Goal: Use online tool/utility: Utilize a website feature to perform a specific function

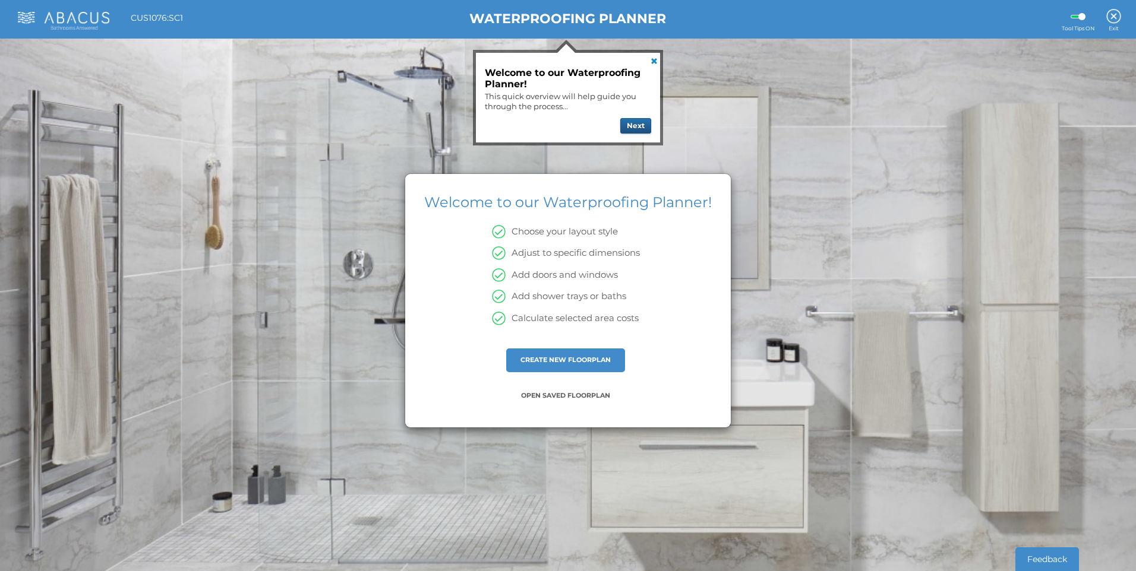
click at [632, 125] on button "Next" at bounding box center [635, 125] width 31 height 15
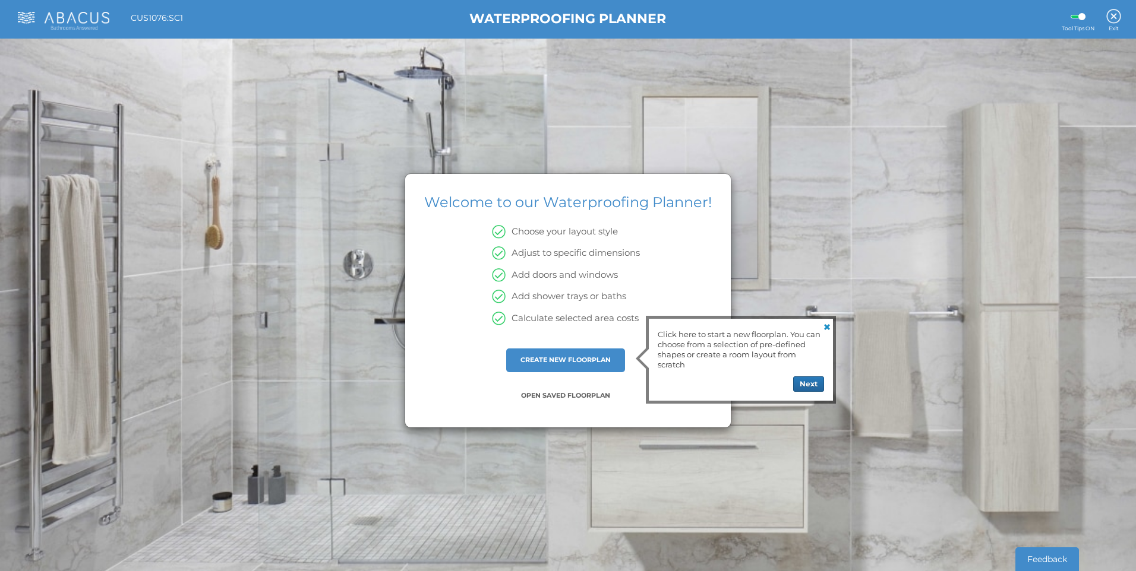
click at [799, 393] on div "Click here to start a new floorplan. You can choose from a selection of pre-def…" at bounding box center [741, 360] width 184 height 82
click at [800, 386] on button "Next" at bounding box center [808, 384] width 31 height 15
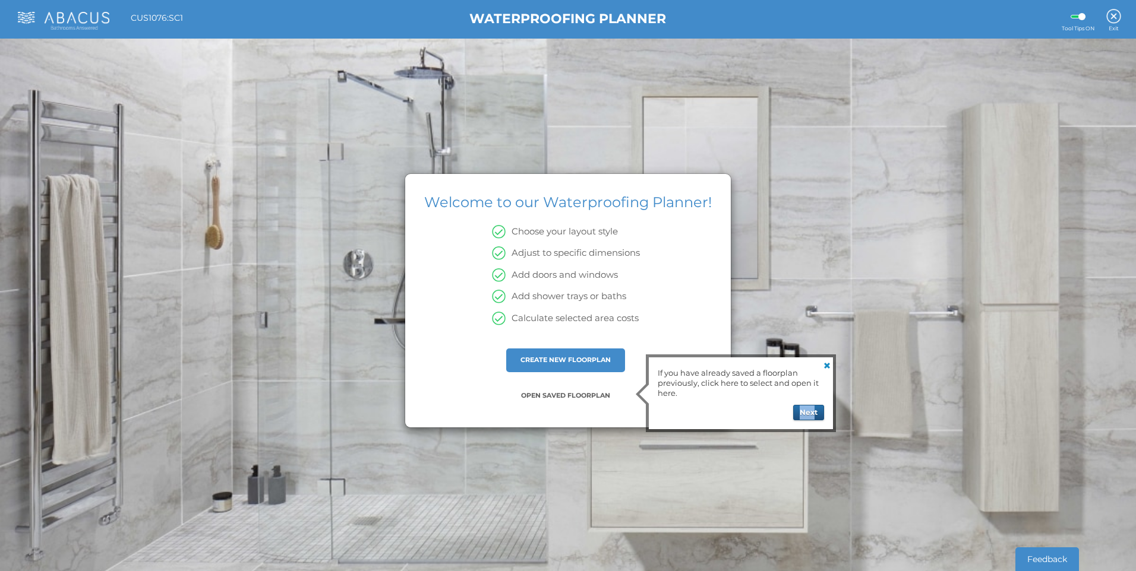
click at [814, 407] on div "If you have already saved a floorplan previously, click here to select and open…" at bounding box center [741, 394] width 184 height 72
click at [814, 409] on button "Next" at bounding box center [808, 412] width 31 height 15
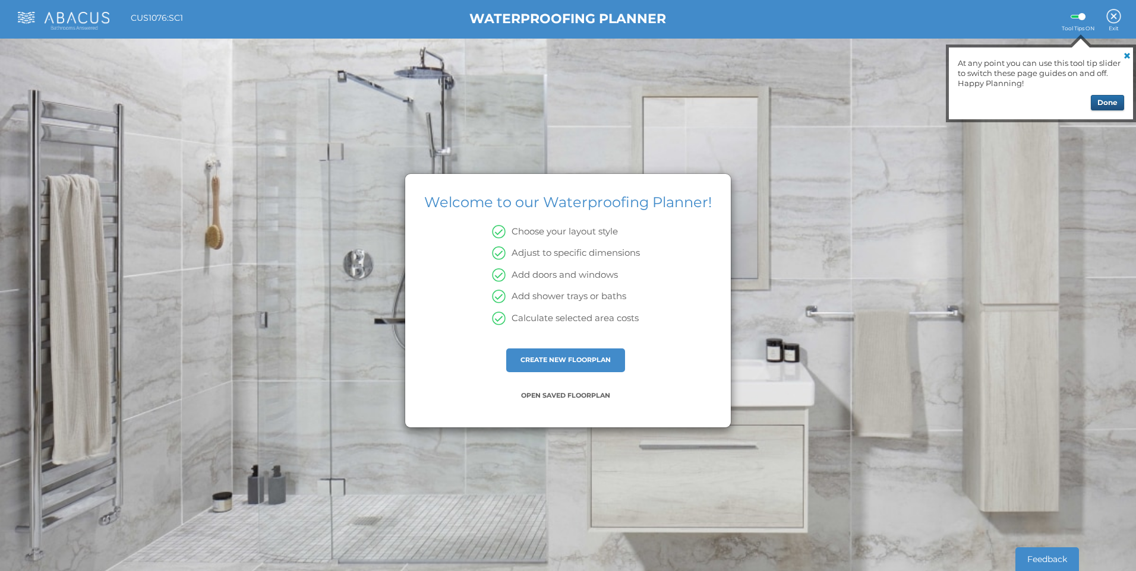
click at [1109, 103] on button "Done" at bounding box center [1106, 102] width 33 height 15
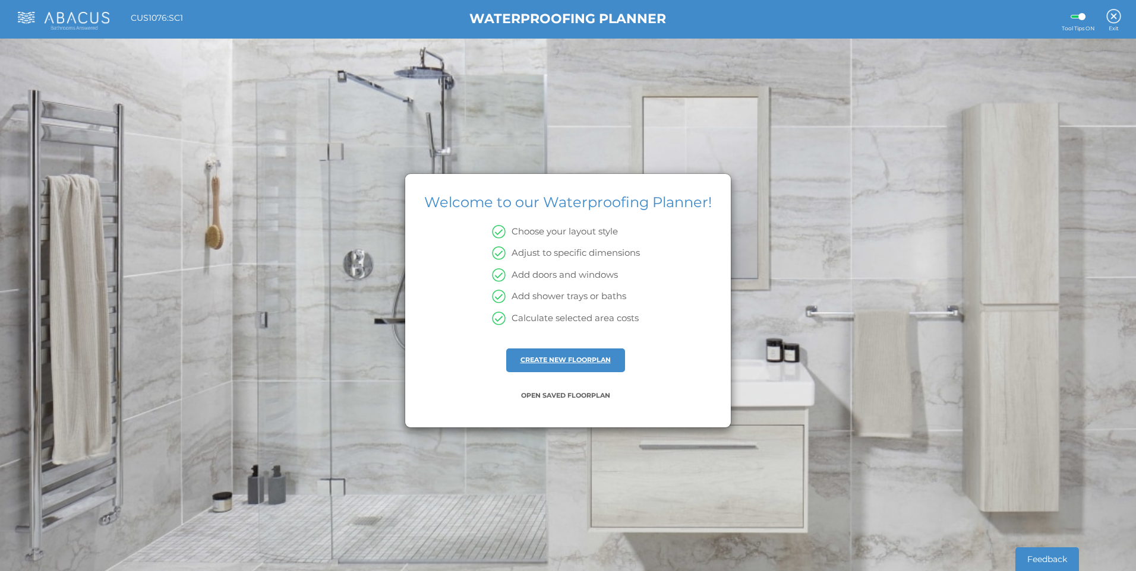
click at [563, 361] on link "CREATE NEW FLOORPLAN" at bounding box center [565, 360] width 90 height 8
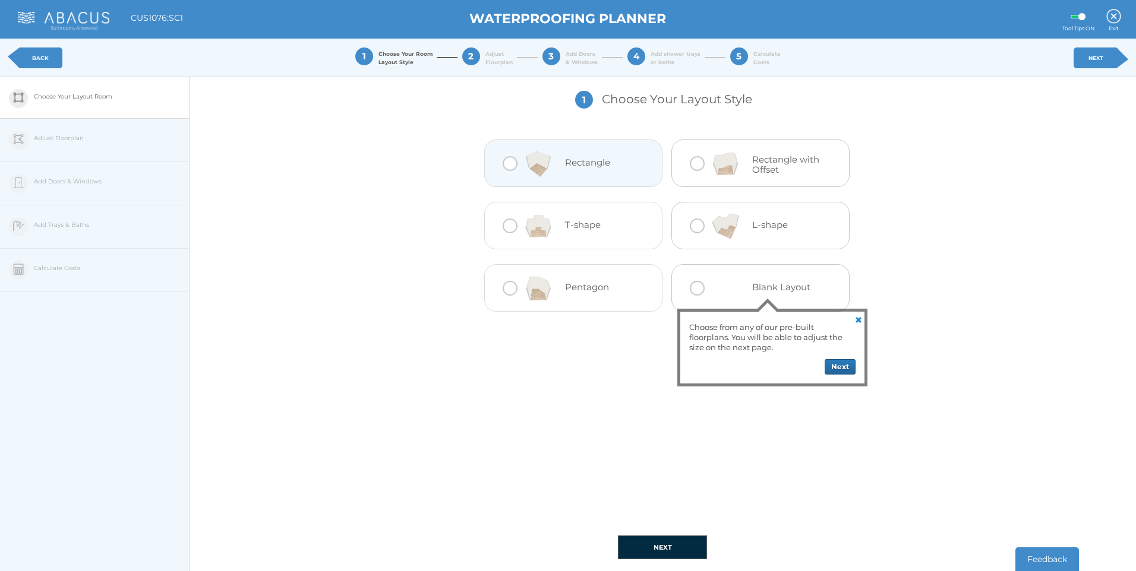
click at [505, 165] on div at bounding box center [509, 163] width 15 height 15
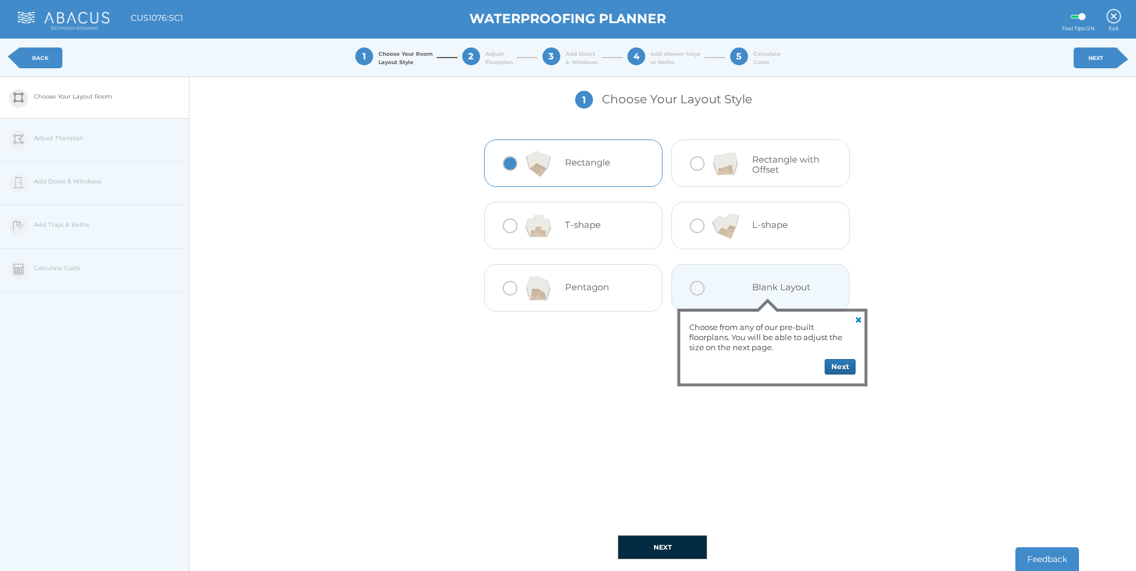
click at [858, 320] on link at bounding box center [857, 319] width 14 height 14
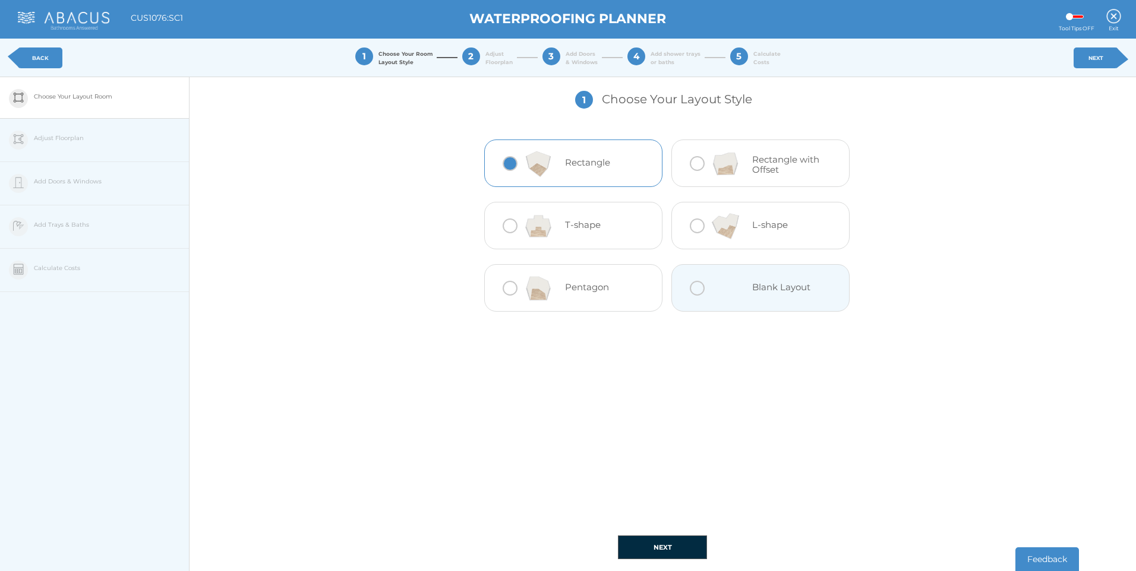
click at [650, 546] on button "NEXT" at bounding box center [662, 548] width 89 height 24
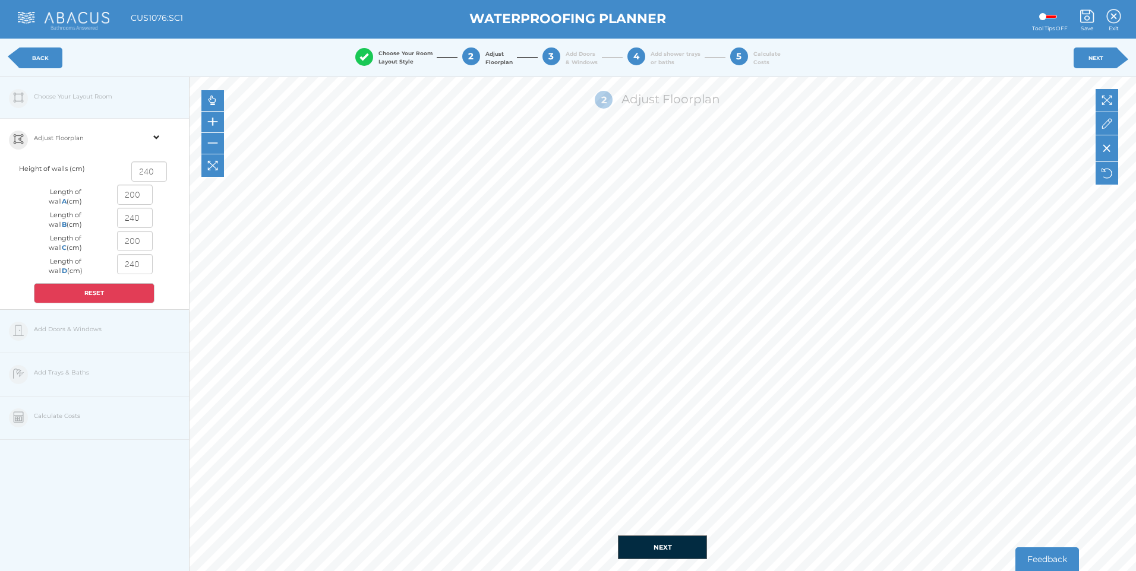
drag, startPoint x: 143, startPoint y: 196, endPoint x: 107, endPoint y: 204, distance: 35.9
click at [115, 202] on div "200" at bounding box center [135, 196] width 58 height 23
drag, startPoint x: 147, startPoint y: 265, endPoint x: -46, endPoint y: 242, distance: 194.4
click at [0, 242] on html "Back To Main Site View Cart My Moodboard About us Press Contact Us Blueprint JS…" at bounding box center [568, 285] width 1136 height 571
type input "240"
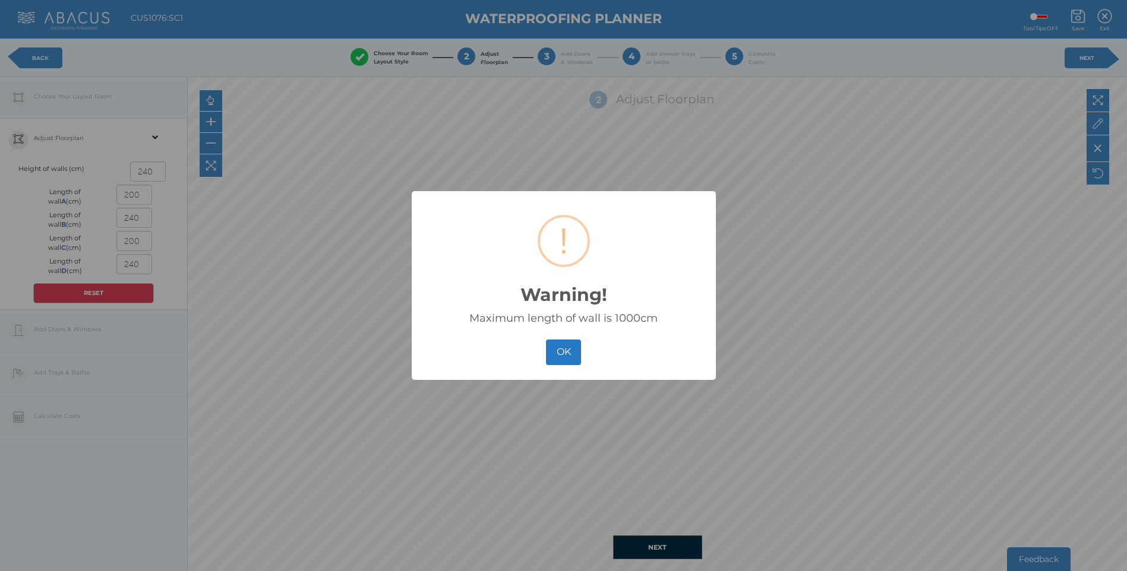
drag, startPoint x: 142, startPoint y: 219, endPoint x: 55, endPoint y: 216, distance: 87.4
click at [570, 354] on button "OK" at bounding box center [563, 353] width 35 height 26
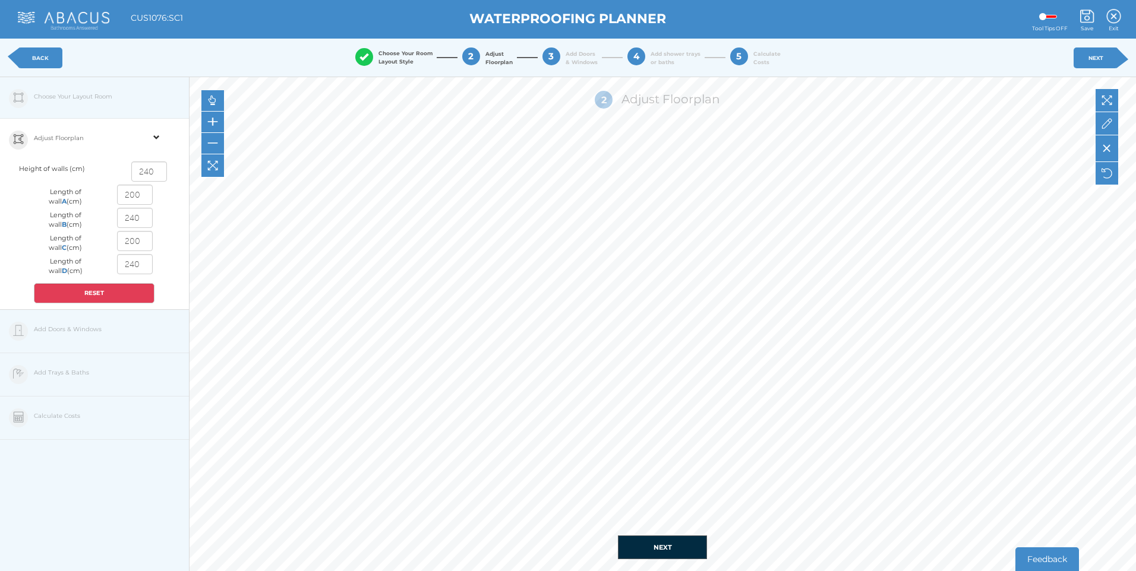
click at [127, 129] on div "Adjust Floorplan" at bounding box center [90, 140] width 113 height 43
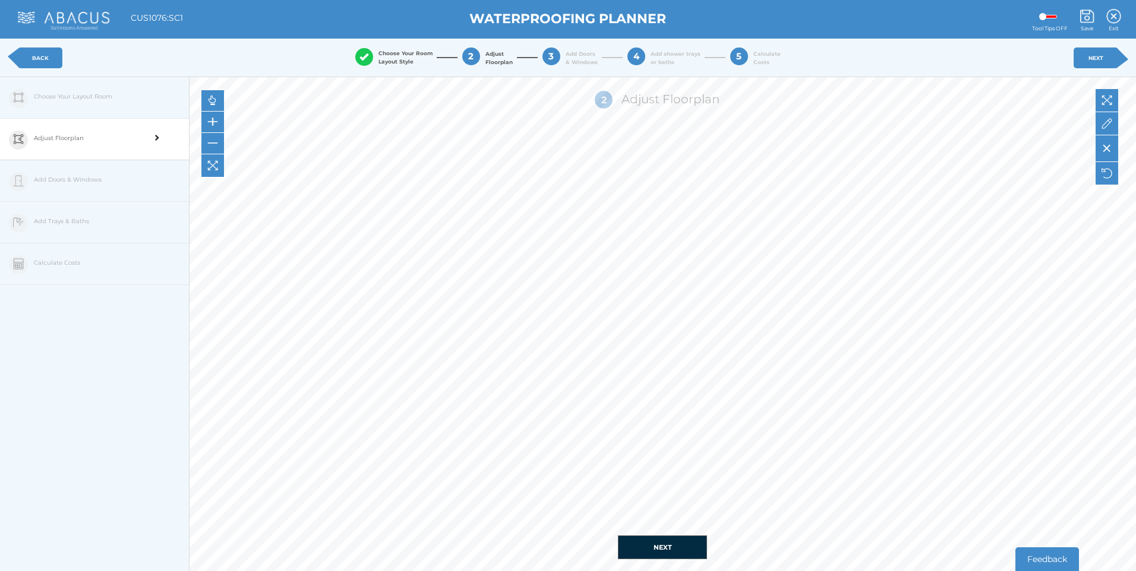
click at [162, 137] on div at bounding box center [156, 140] width 19 height 43
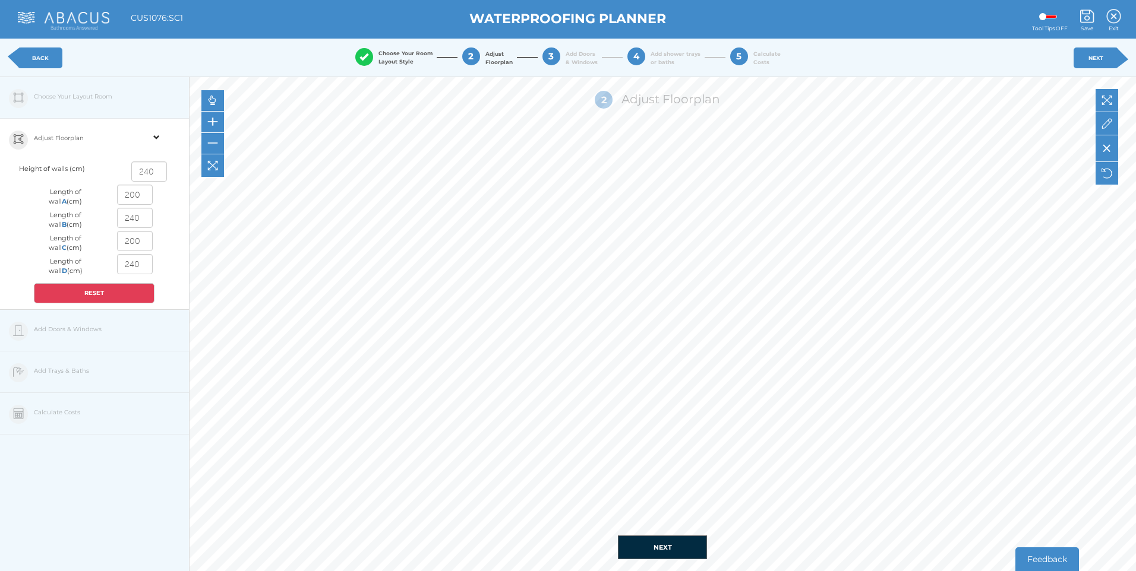
click at [92, 97] on div "Edit Floorplan Design Add Items Choose Your Layout Room Adjust Floorplan Height…" at bounding box center [94, 362] width 189 height 571
click at [19, 100] on div "Edit Floorplan Design Add Items Choose Your Layout Room Adjust Floorplan Height…" at bounding box center [94, 362] width 189 height 571
click at [31, 66] on link "BACK" at bounding box center [40, 58] width 45 height 21
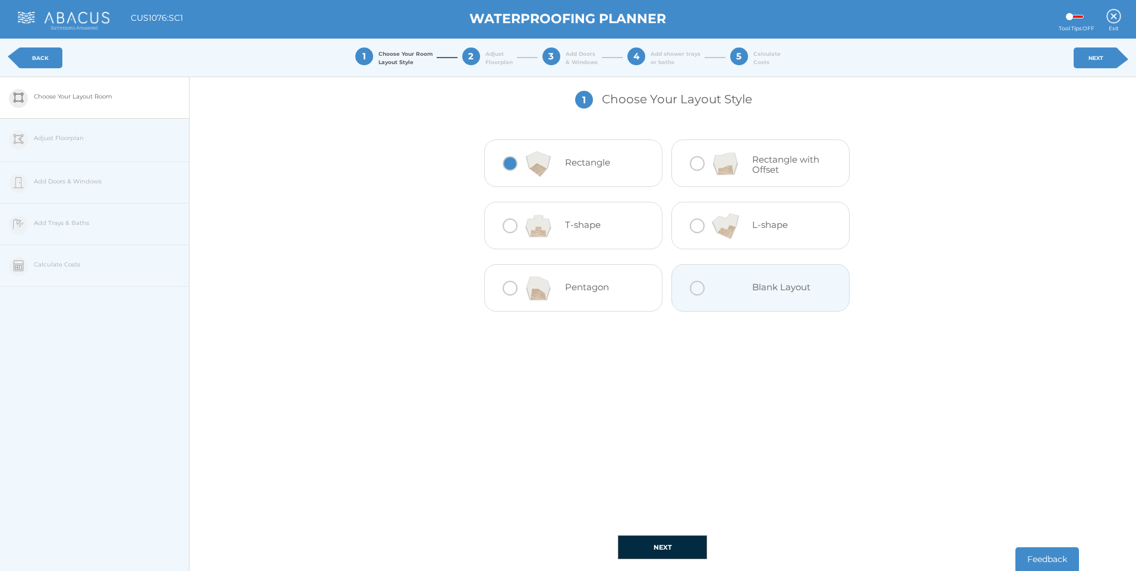
click at [701, 290] on div at bounding box center [724, 289] width 53 height 48
click at [688, 554] on button "NEXT" at bounding box center [662, 548] width 89 height 24
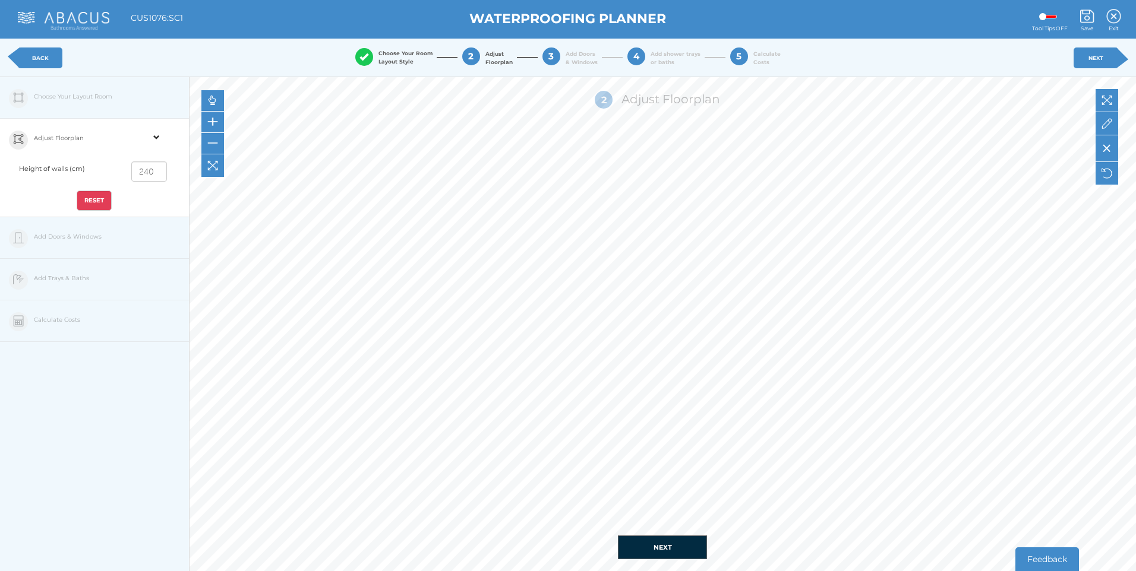
click at [84, 233] on div "Edit Floorplan Design Add Items Choose Your Layout Room Adjust Floorplan Height…" at bounding box center [94, 362] width 189 height 571
click at [88, 139] on div "Adjust Floorplan" at bounding box center [90, 140] width 113 height 43
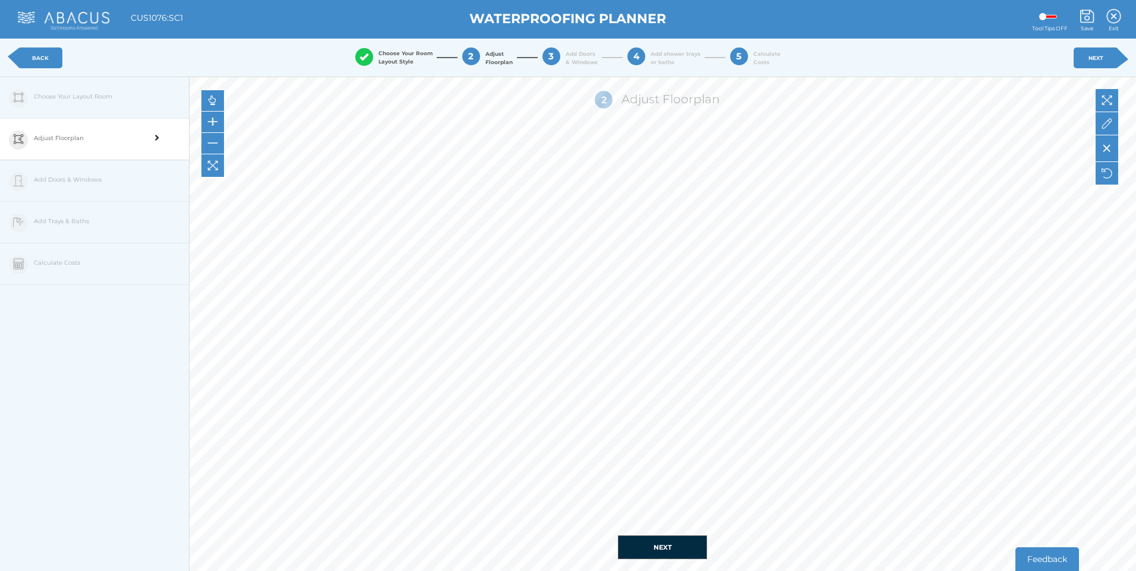
click at [88, 139] on div "Adjust Floorplan" at bounding box center [90, 140] width 113 height 43
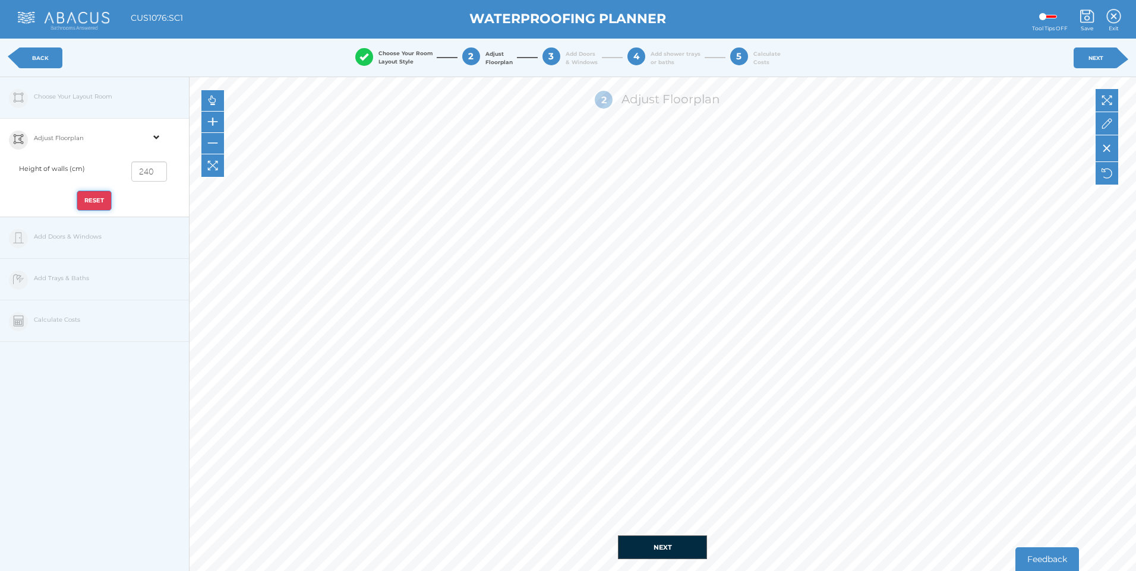
click at [85, 200] on button "RESET" at bounding box center [94, 201] width 35 height 20
click at [82, 242] on div "Edit Floorplan Design Add Items Choose Your Layout Room Adjust Floorplan Height…" at bounding box center [94, 362] width 189 height 571
click at [83, 240] on div "Edit Floorplan Design Add Items Choose Your Layout Room Adjust Floorplan Height…" at bounding box center [94, 362] width 189 height 571
click at [205, 119] on div at bounding box center [212, 122] width 23 height 21
click at [210, 143] on img at bounding box center [212, 143] width 11 height 11
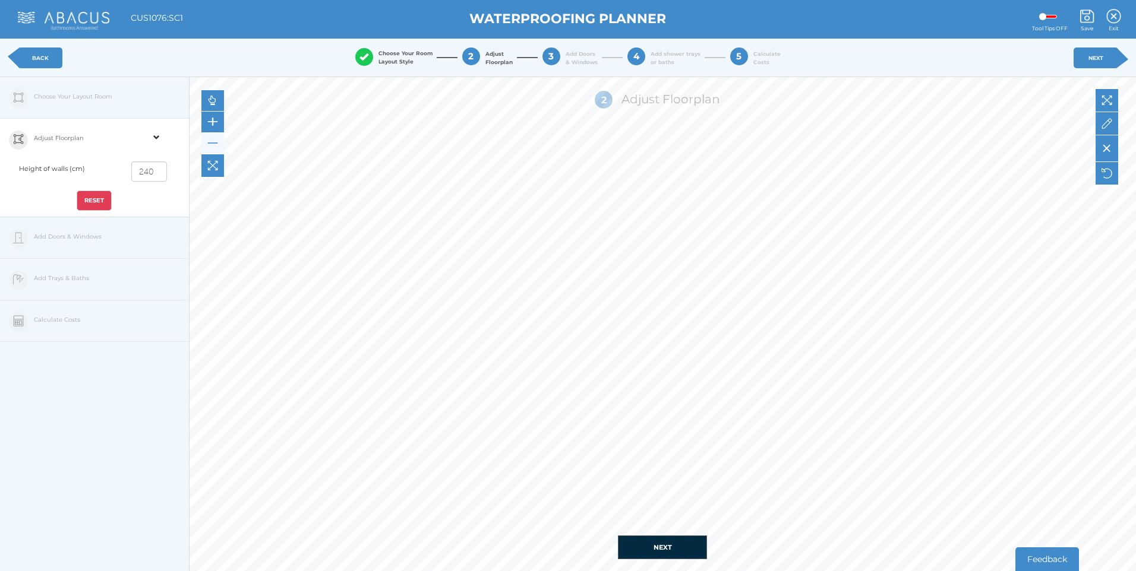
click at [692, 549] on button "NEXT" at bounding box center [662, 548] width 89 height 24
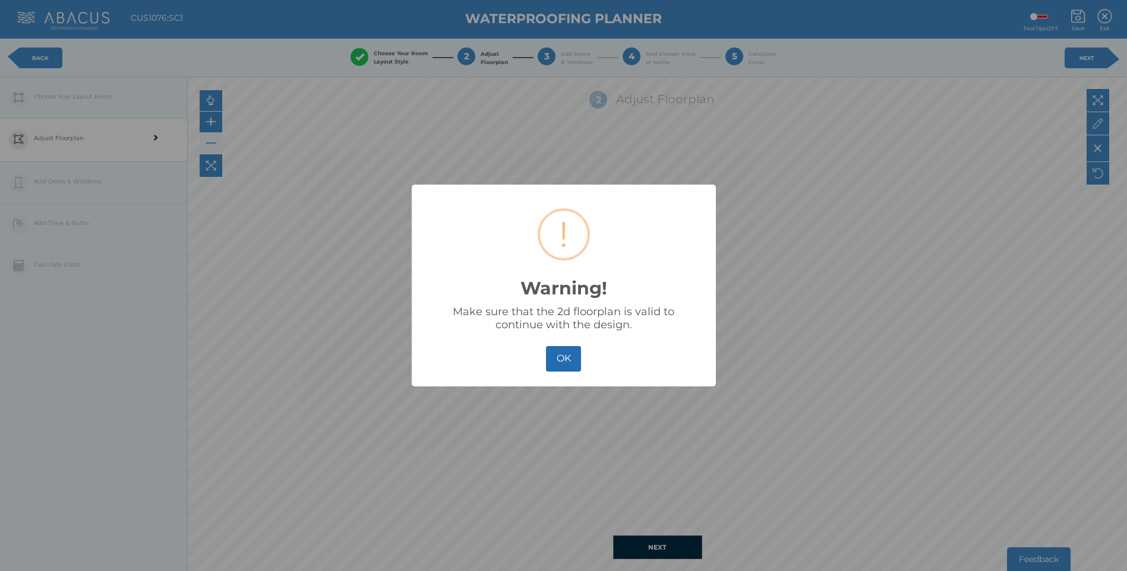
click at [548, 366] on button "OK" at bounding box center [563, 359] width 35 height 26
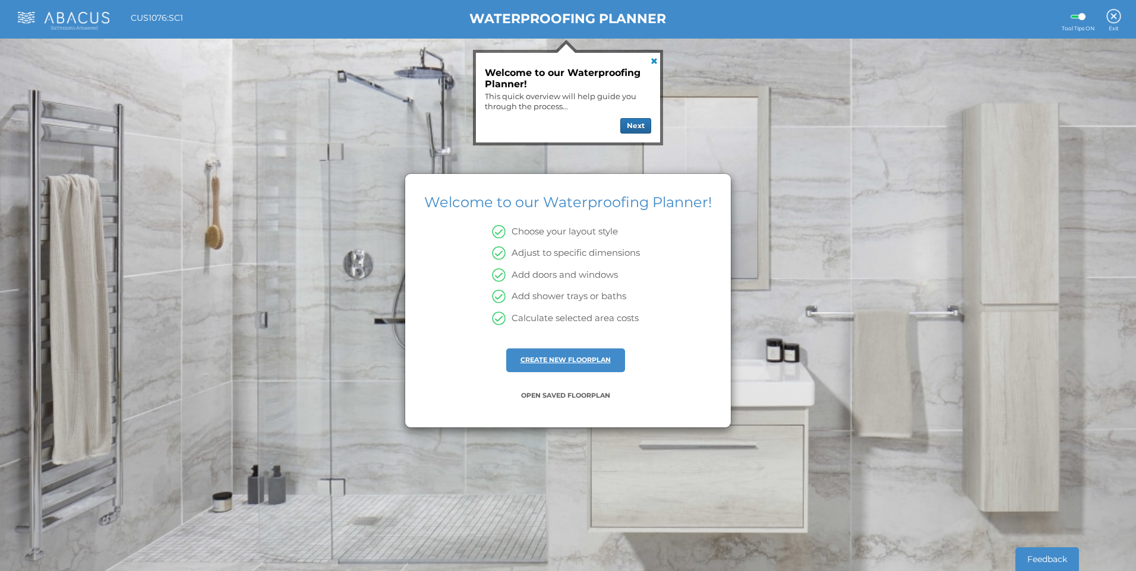
click at [584, 358] on link "CREATE NEW FLOORPLAN" at bounding box center [565, 360] width 90 height 8
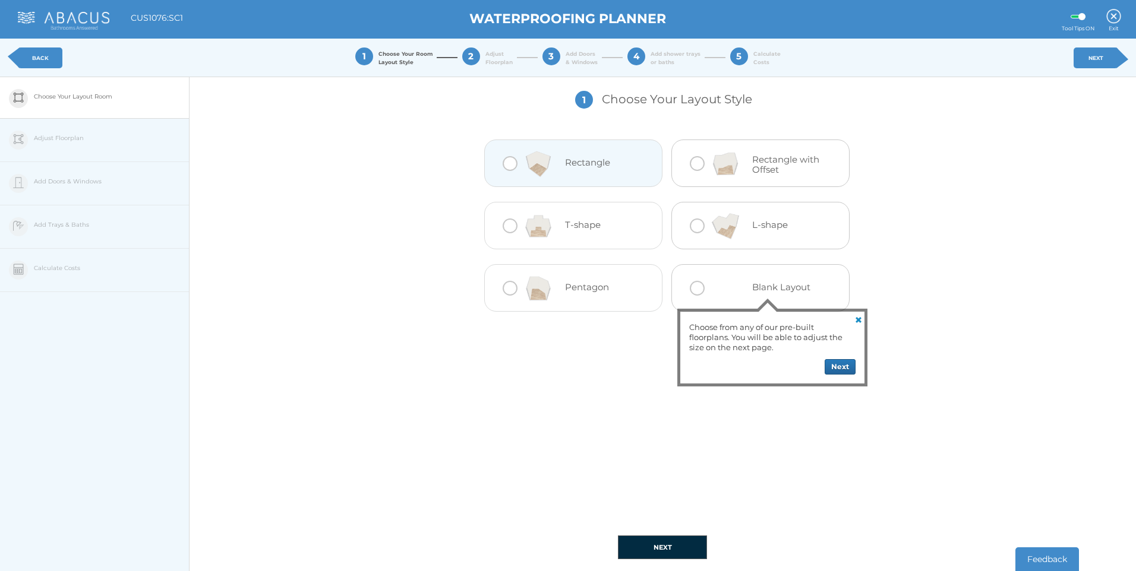
click at [508, 162] on div at bounding box center [509, 163] width 15 height 15
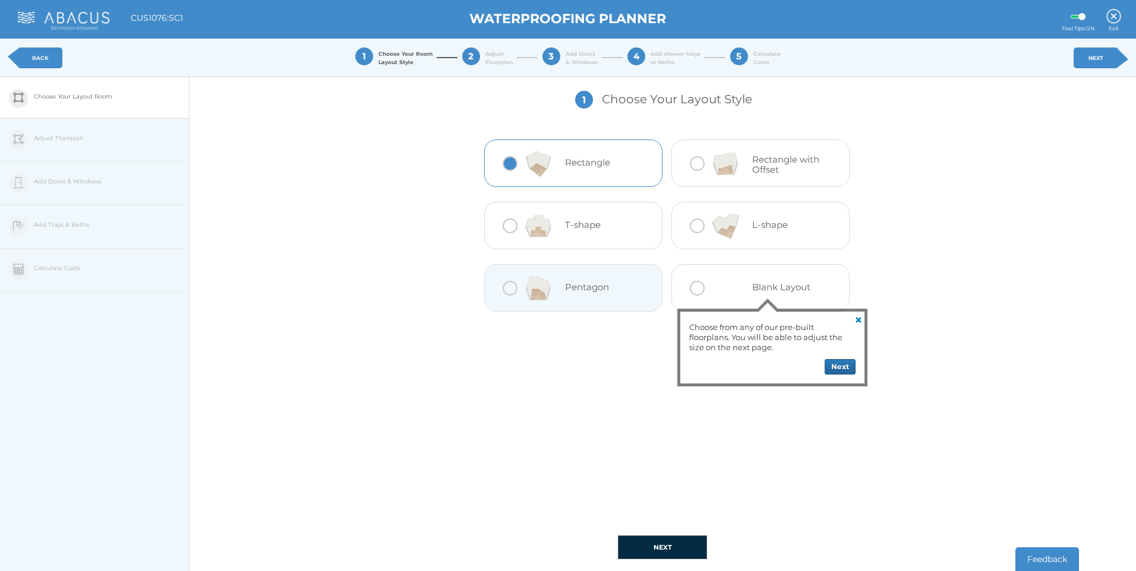
click at [656, 546] on button "NEXT" at bounding box center [662, 548] width 89 height 24
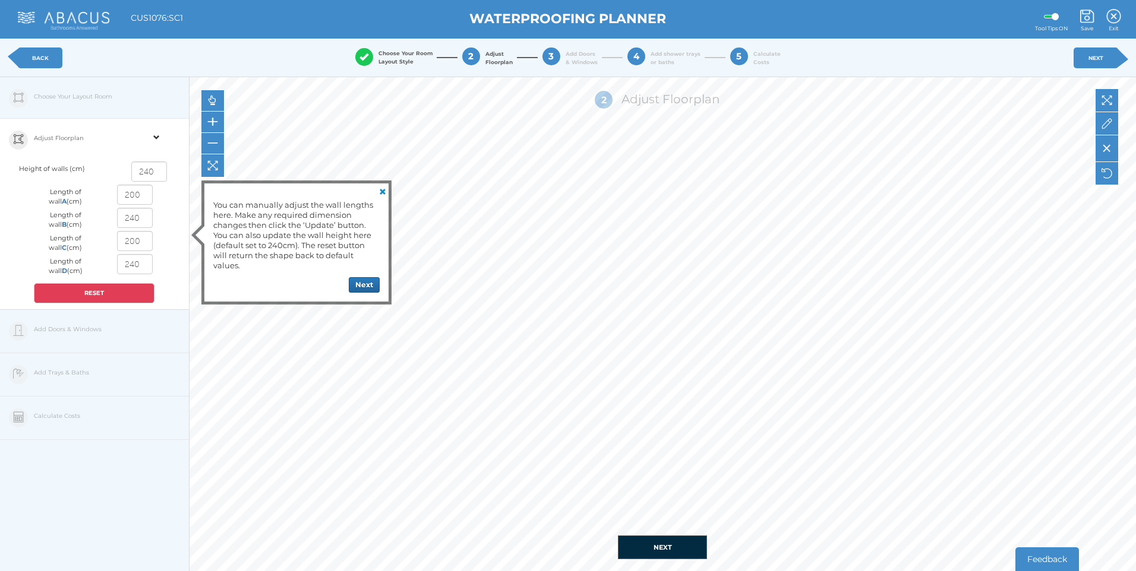
drag, startPoint x: 141, startPoint y: 195, endPoint x: 2, endPoint y: 192, distance: 139.0
click at [2, 192] on div "Adjust Floorplan Height of walls (cm) 240 Length of wall A (cm) 200 Length of w…" at bounding box center [94, 214] width 189 height 191
type input "220"
drag, startPoint x: 144, startPoint y: 222, endPoint x: 20, endPoint y: 220, distance: 123.5
click at [27, 220] on div "Length of wall B (cm) 240" at bounding box center [94, 219] width 138 height 23
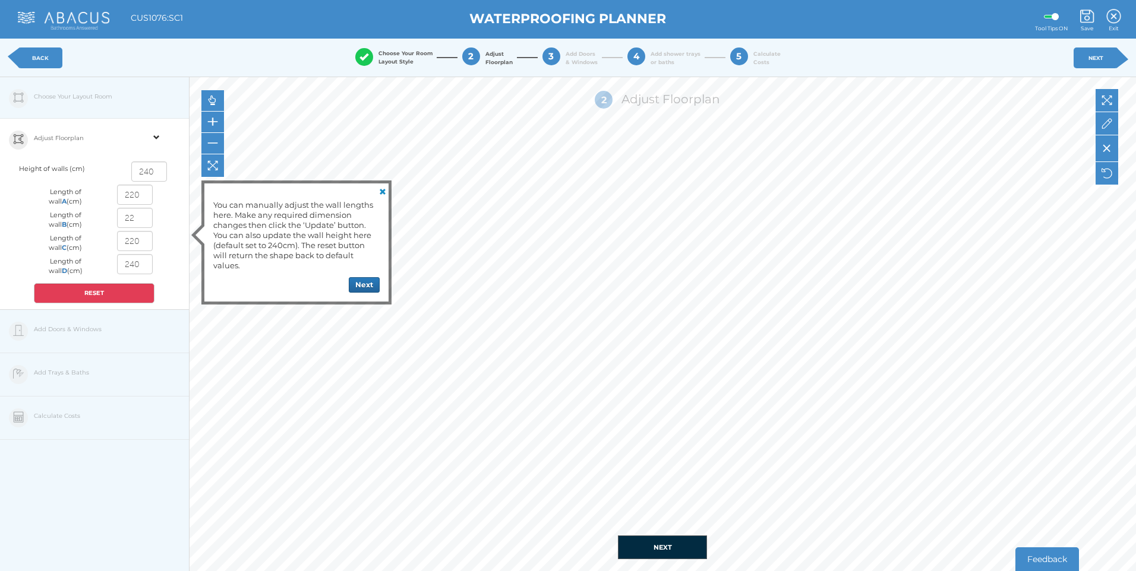
type input "220"
drag, startPoint x: 145, startPoint y: 263, endPoint x: 78, endPoint y: 264, distance: 67.1
type input "220"
drag, startPoint x: 68, startPoint y: 198, endPoint x: 49, endPoint y: 201, distance: 18.6
click at [49, 201] on div "Length of wall A (cm) 220" at bounding box center [94, 196] width 138 height 23
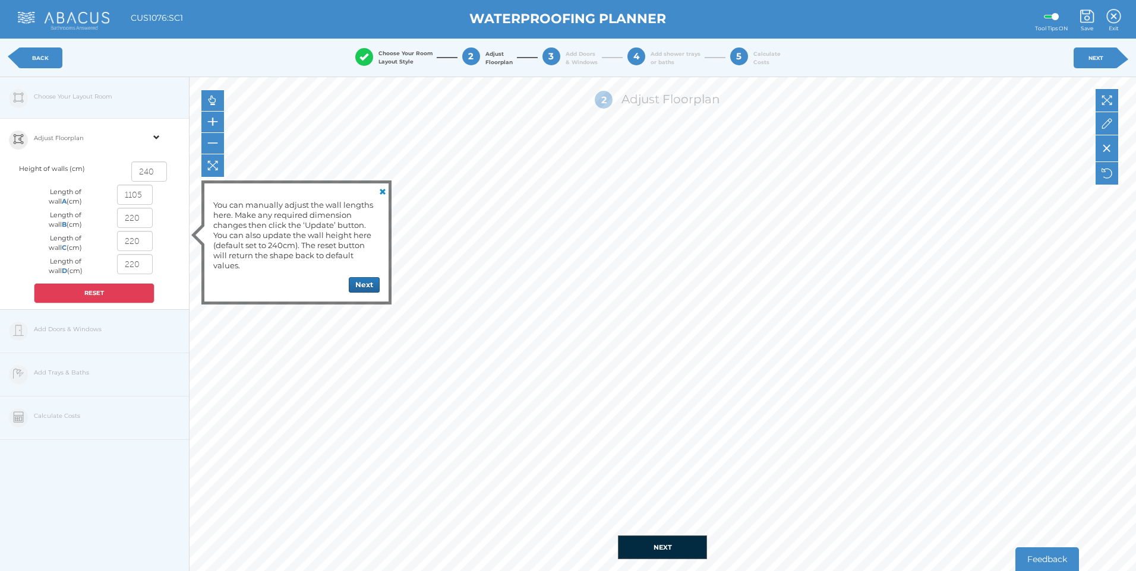
type input "110"
drag, startPoint x: 150, startPoint y: 238, endPoint x: 72, endPoint y: 233, distance: 78.0
click at [176, 363] on div "Edit Floorplan Design Add Items Choose Your Layout Room Adjust Floorplan Height…" at bounding box center [94, 362] width 189 height 571
click at [366, 281] on button "Next" at bounding box center [364, 284] width 31 height 15
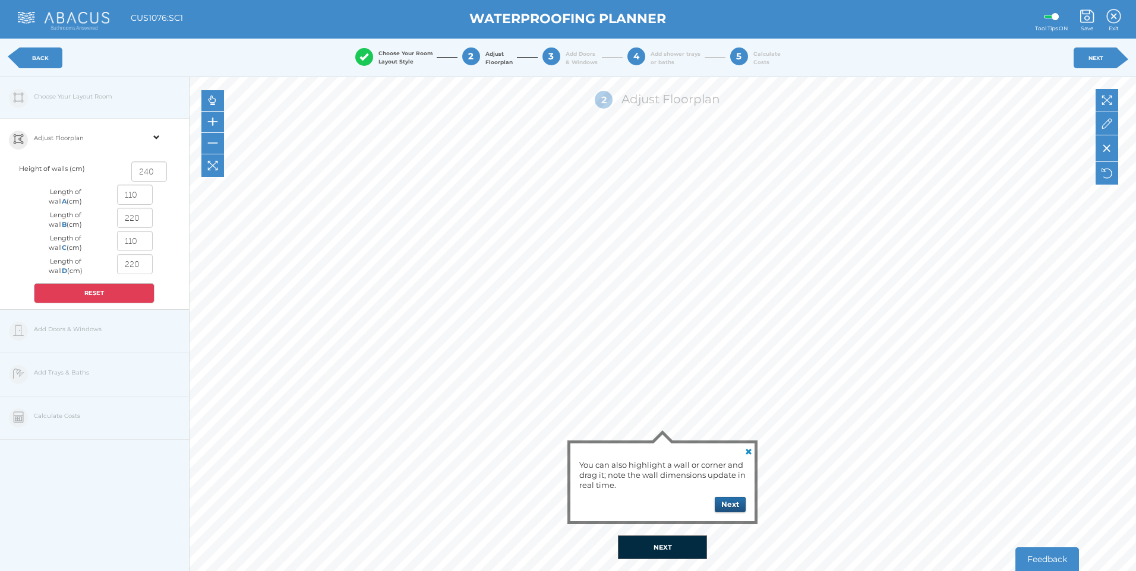
click at [734, 504] on button "Next" at bounding box center [729, 504] width 31 height 15
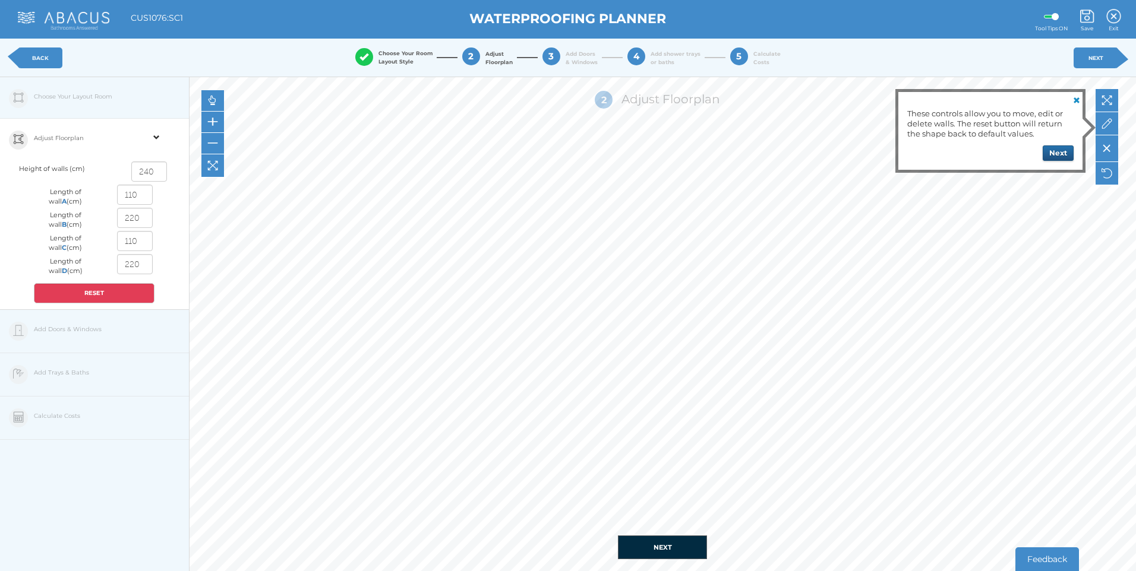
click at [1063, 159] on button "Next" at bounding box center [1057, 153] width 31 height 15
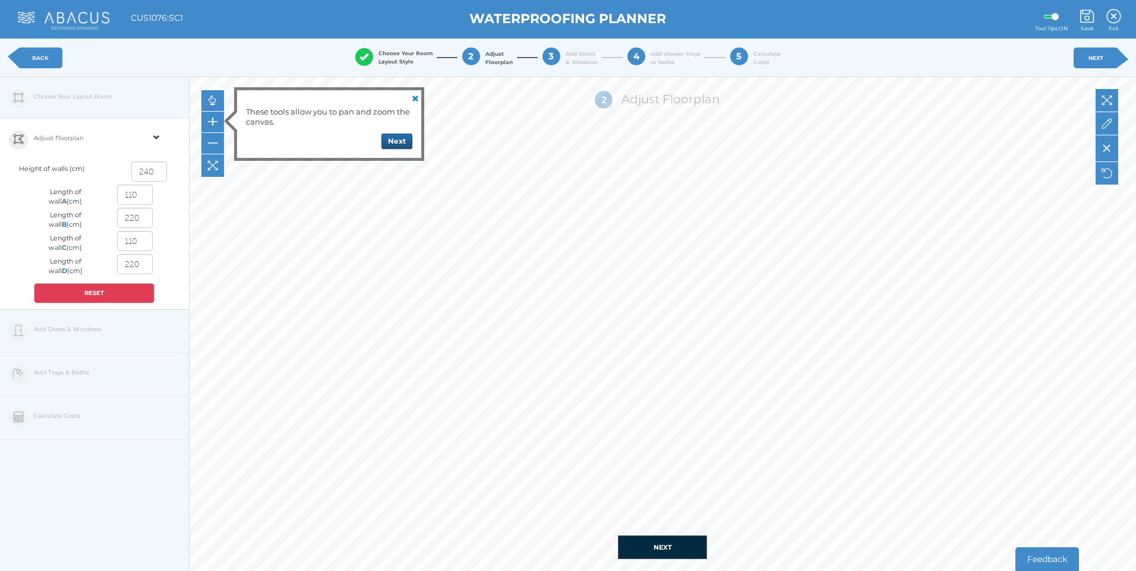
click at [398, 138] on button "Next" at bounding box center [396, 141] width 31 height 15
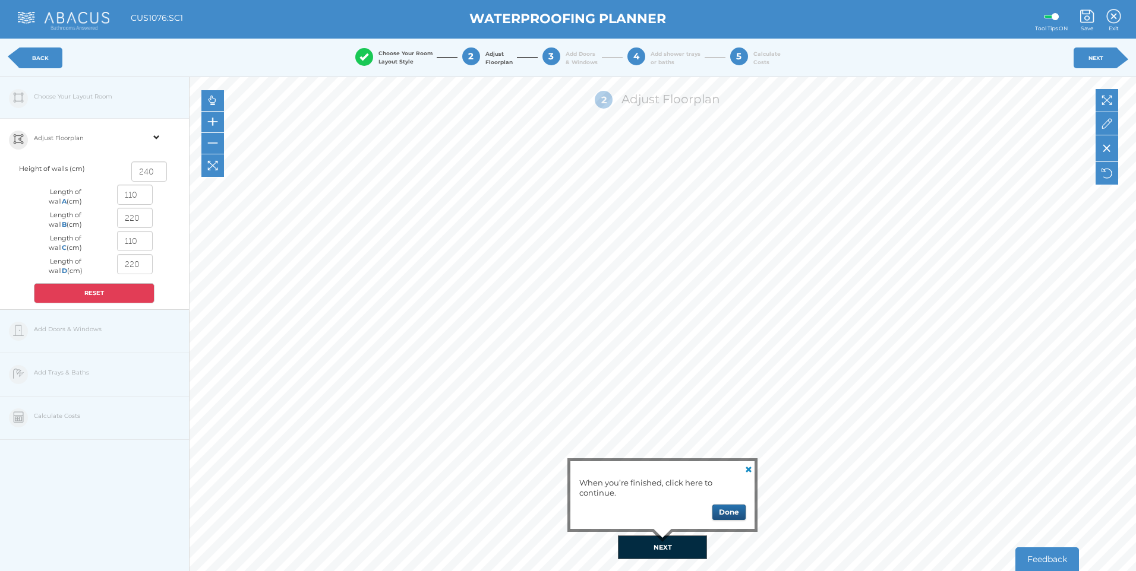
click at [725, 508] on button "Done" at bounding box center [728, 512] width 33 height 15
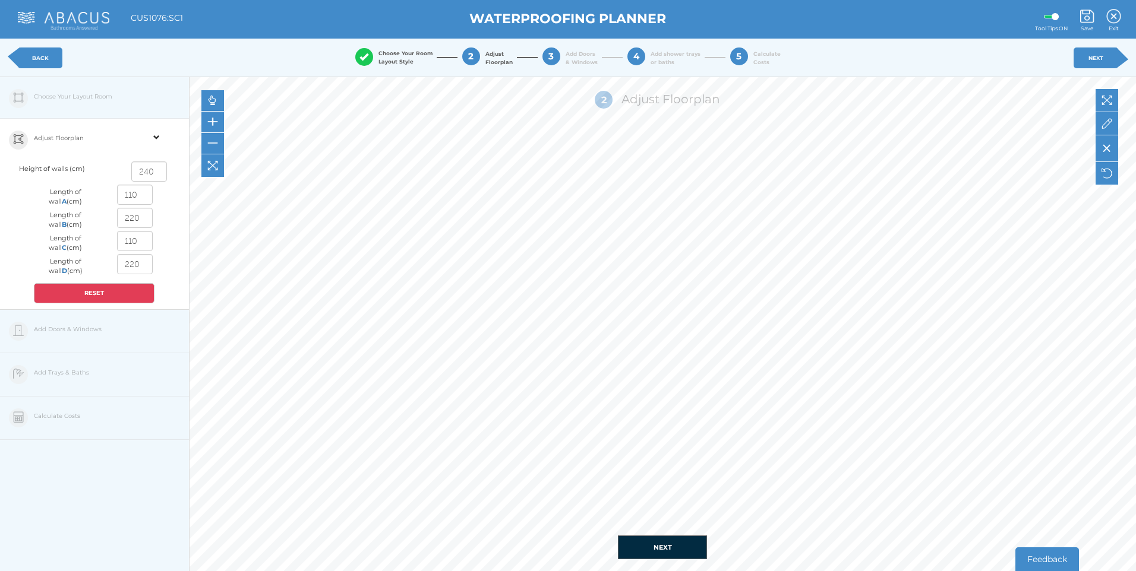
click at [644, 540] on button "NEXT" at bounding box center [662, 548] width 89 height 24
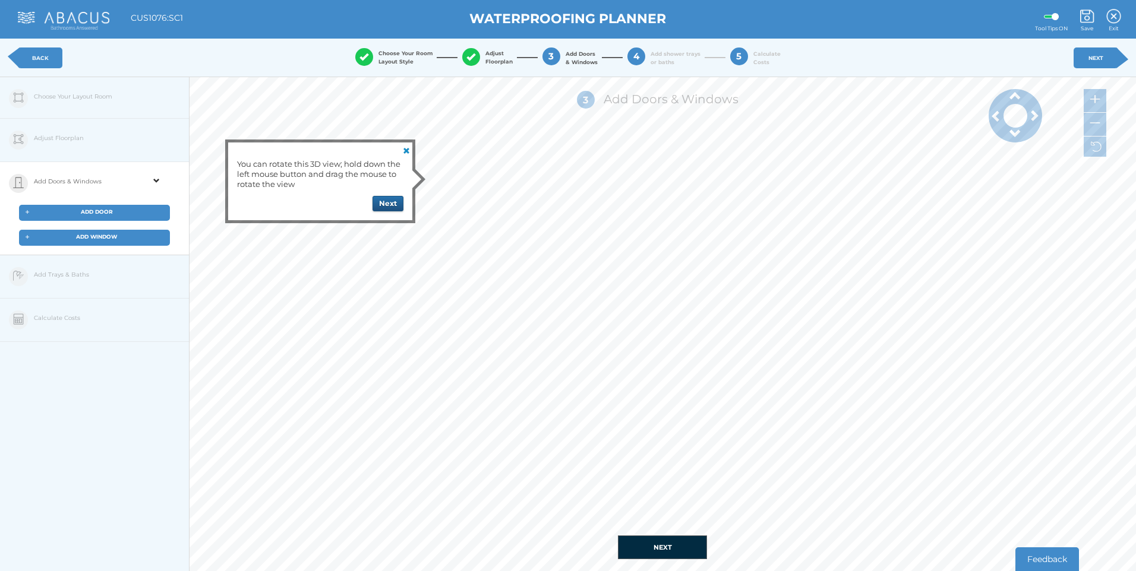
click at [382, 203] on button "Next" at bounding box center [387, 203] width 31 height 15
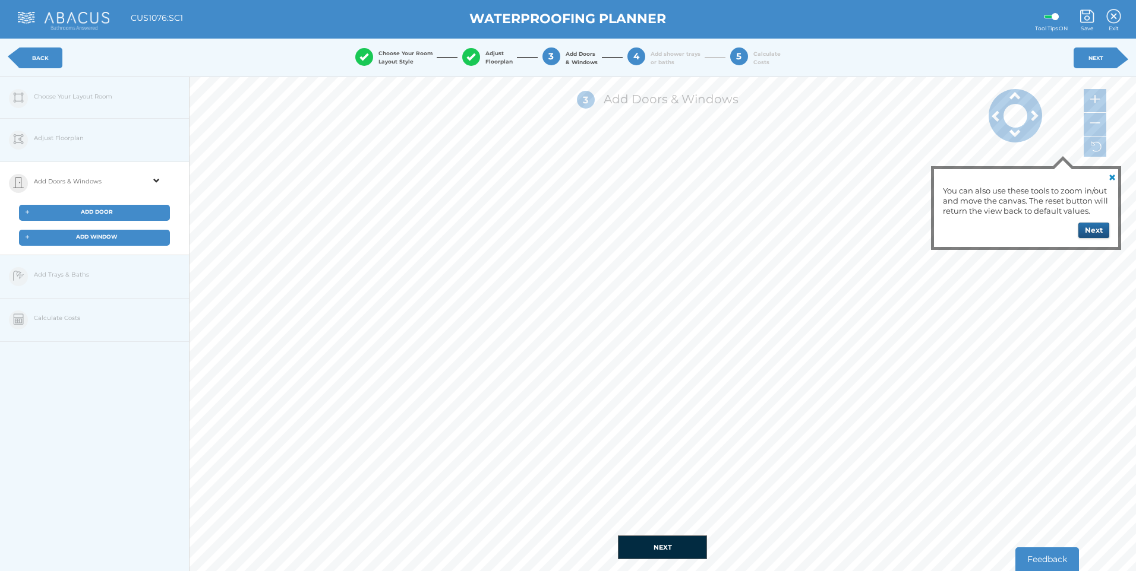
click at [1092, 235] on button "Next" at bounding box center [1093, 230] width 31 height 15
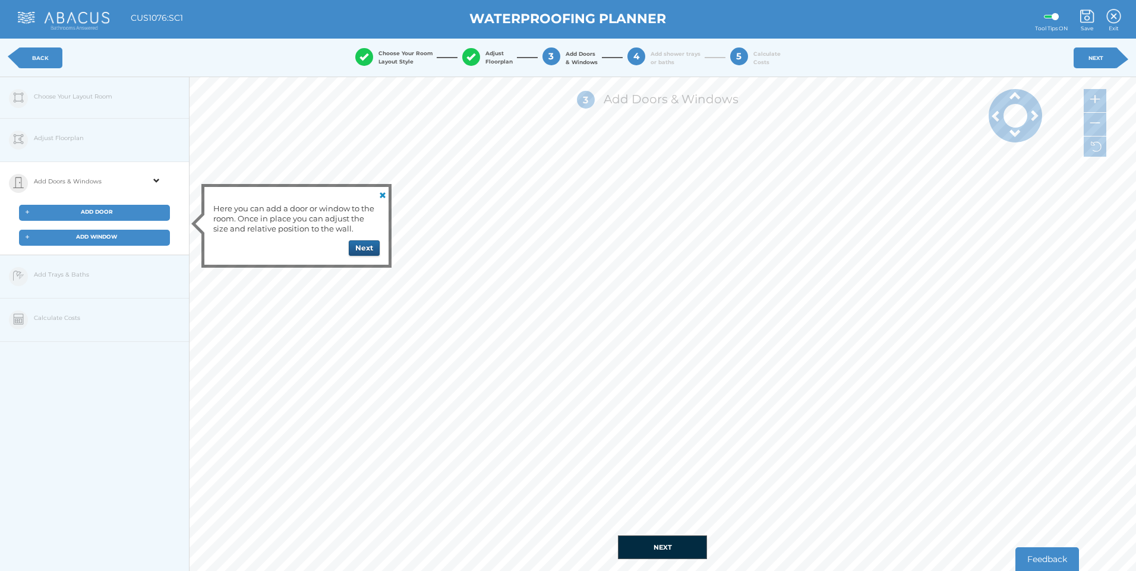
click at [352, 244] on button "Next" at bounding box center [364, 248] width 31 height 15
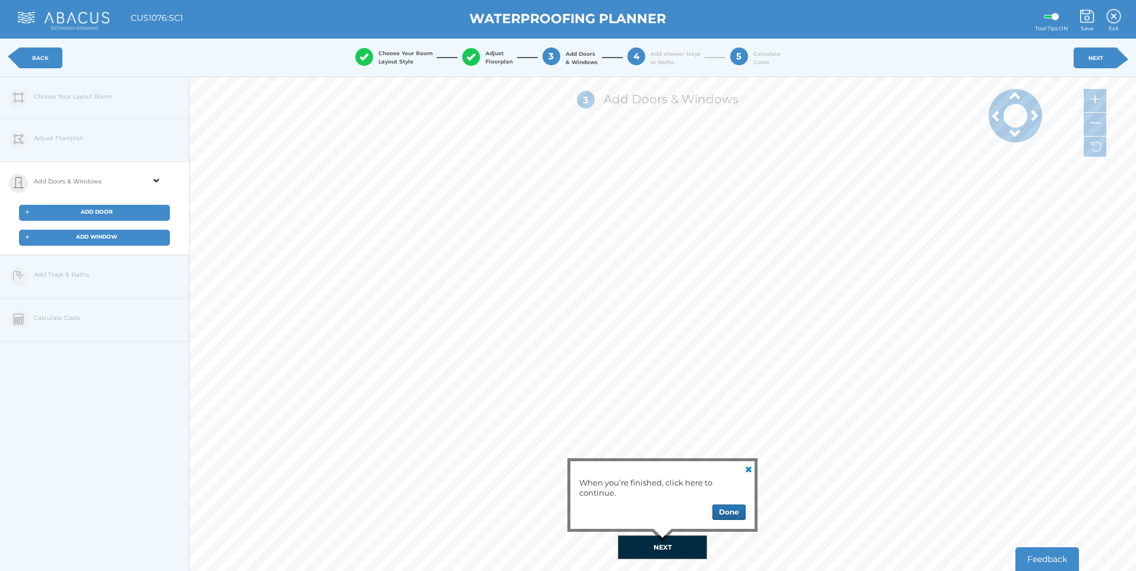
click at [675, 541] on button "NEXT" at bounding box center [662, 548] width 89 height 24
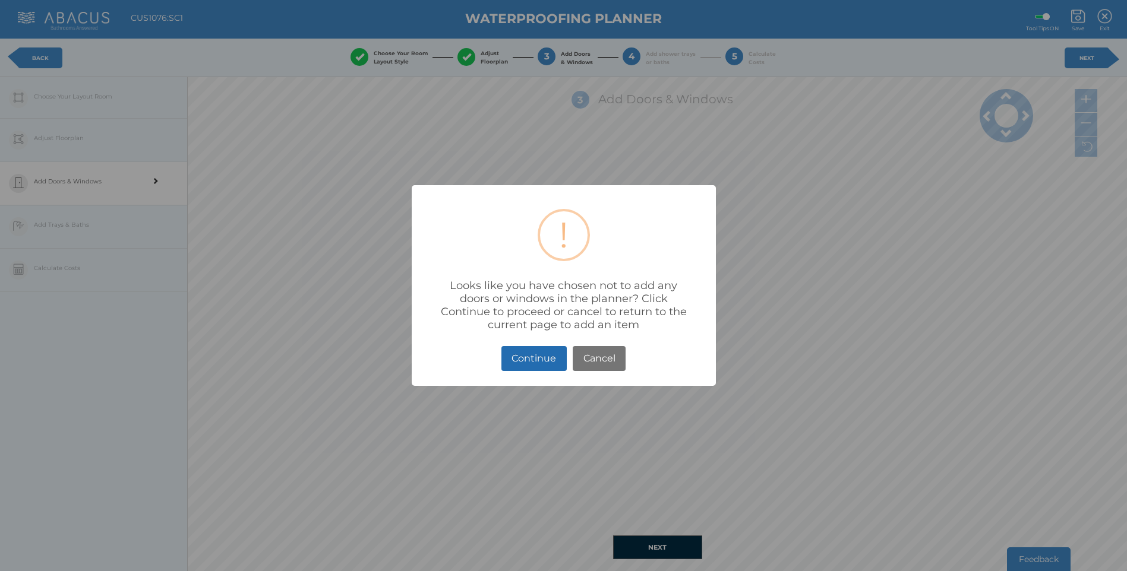
click at [528, 372] on button "Continue" at bounding box center [533, 359] width 65 height 26
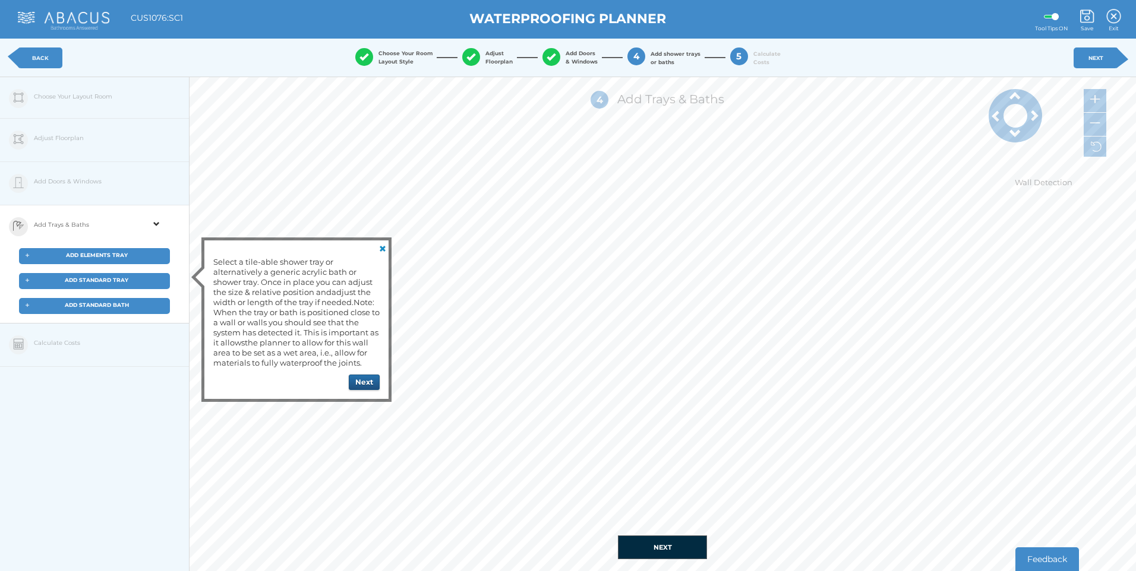
click at [373, 382] on button "Next" at bounding box center [364, 382] width 31 height 15
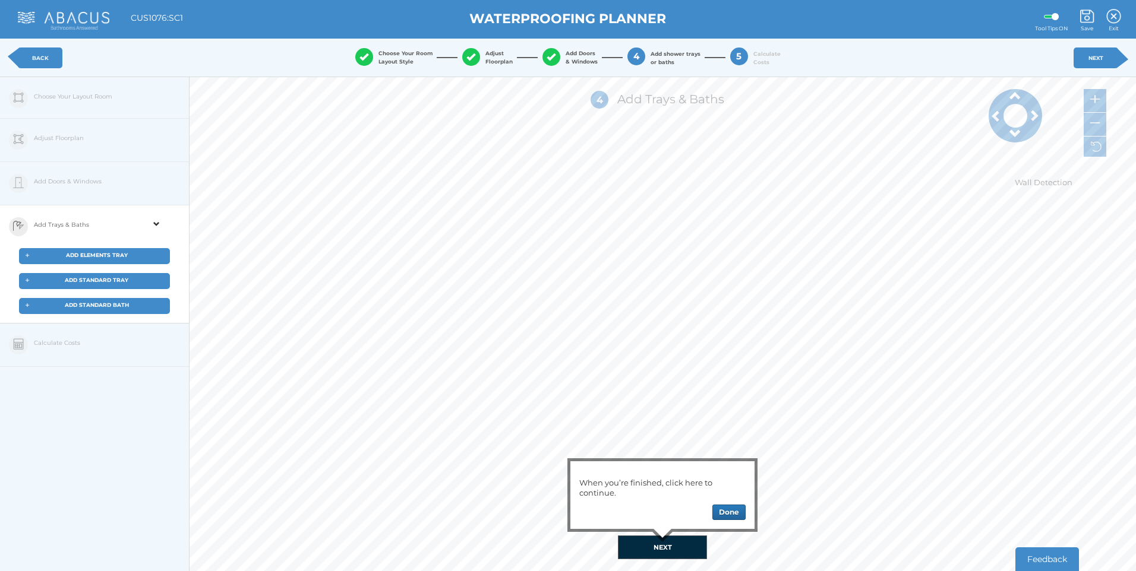
click at [110, 256] on span "ADD ELEMENTS TRAY" at bounding box center [97, 255] width 62 height 7
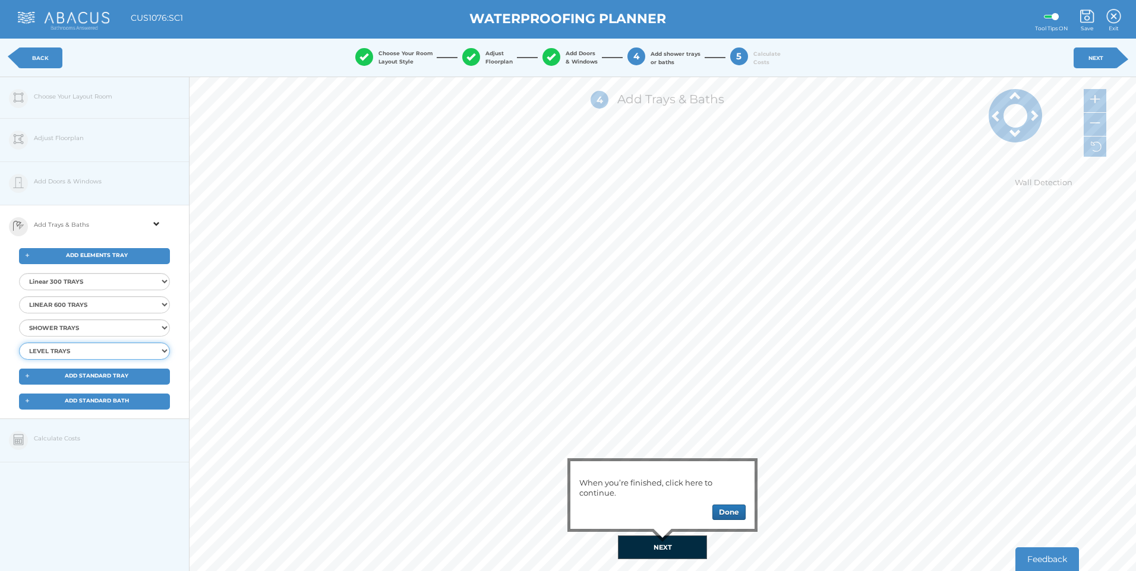
click at [68, 353] on select "LEVEL TRAYS Elements Level Tray 12x9 END Elements Level Tray 16x9 END Elements …" at bounding box center [94, 351] width 151 height 17
select select "{"id":"76","ProductID":"4385","Item":"EMST-10-8510","Description":"Elements Lev…"
click at [19, 343] on select "LEVEL TRAYS Elements Level Tray 12x9 END Elements Level Tray 16x9 END Elements …" at bounding box center [94, 351] width 151 height 17
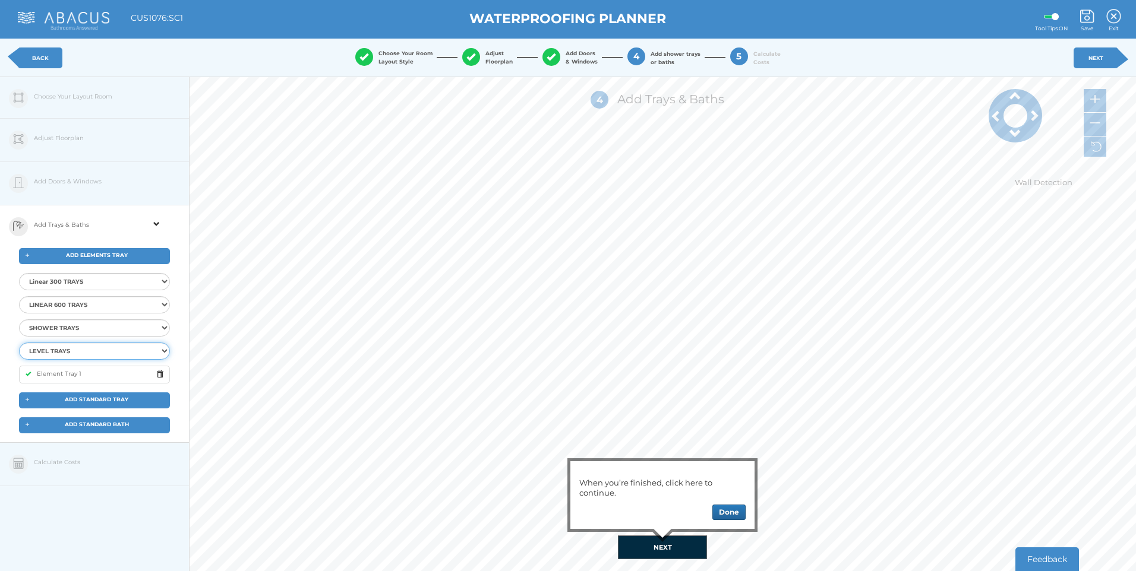
select select
click at [733, 514] on button "Done" at bounding box center [728, 512] width 33 height 15
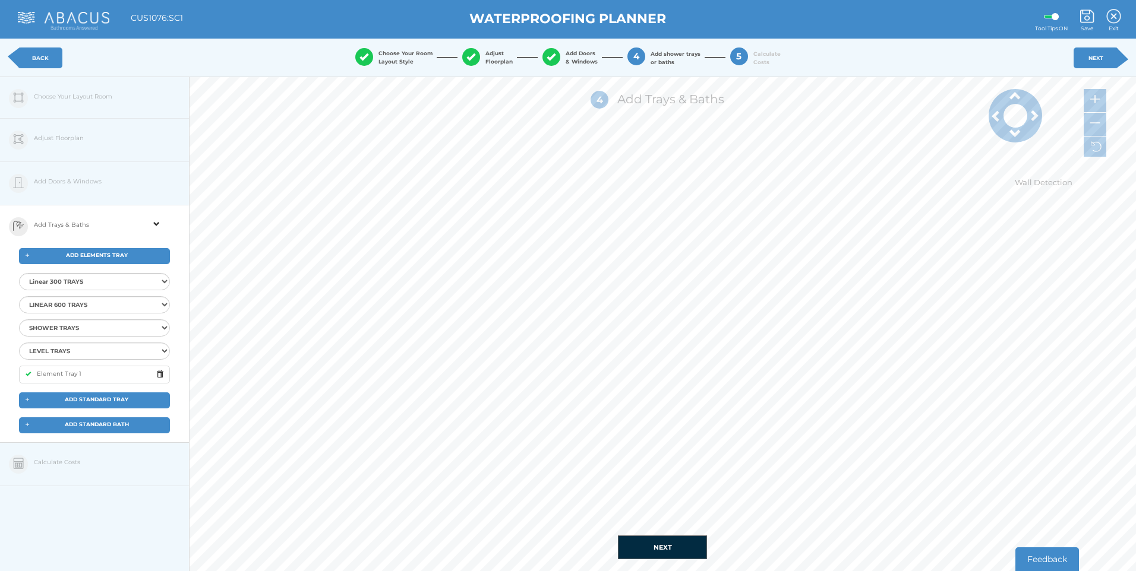
click at [78, 468] on div "Edit Floorplan Design Add Items Choose Your Layout Room Adjust Floorplan Height…" at bounding box center [94, 362] width 189 height 571
click at [70, 466] on div "Edit Floorplan Design Add Items Choose Your Layout Room Adjust Floorplan Height…" at bounding box center [94, 362] width 189 height 571
click at [687, 540] on button "NEXT" at bounding box center [662, 548] width 89 height 24
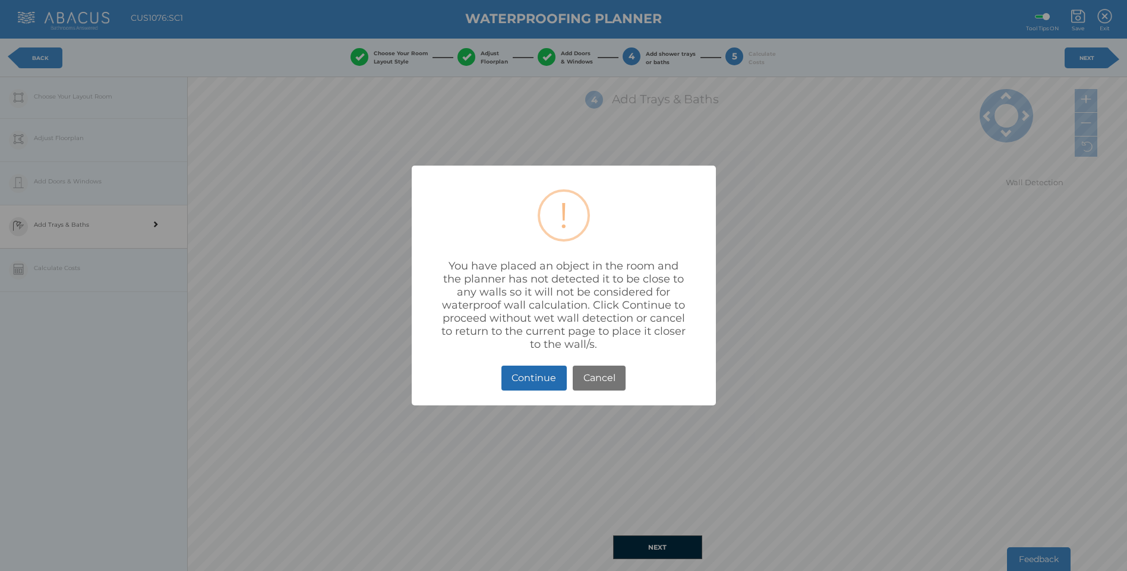
click at [515, 391] on button "Continue" at bounding box center [533, 379] width 65 height 26
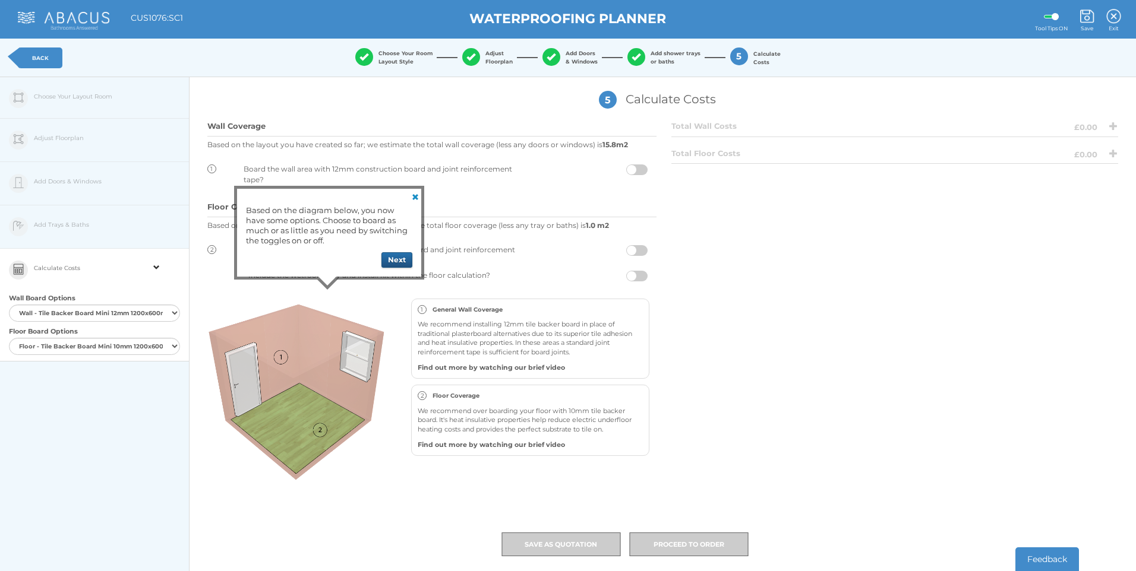
click at [396, 262] on button "Next" at bounding box center [396, 259] width 31 height 15
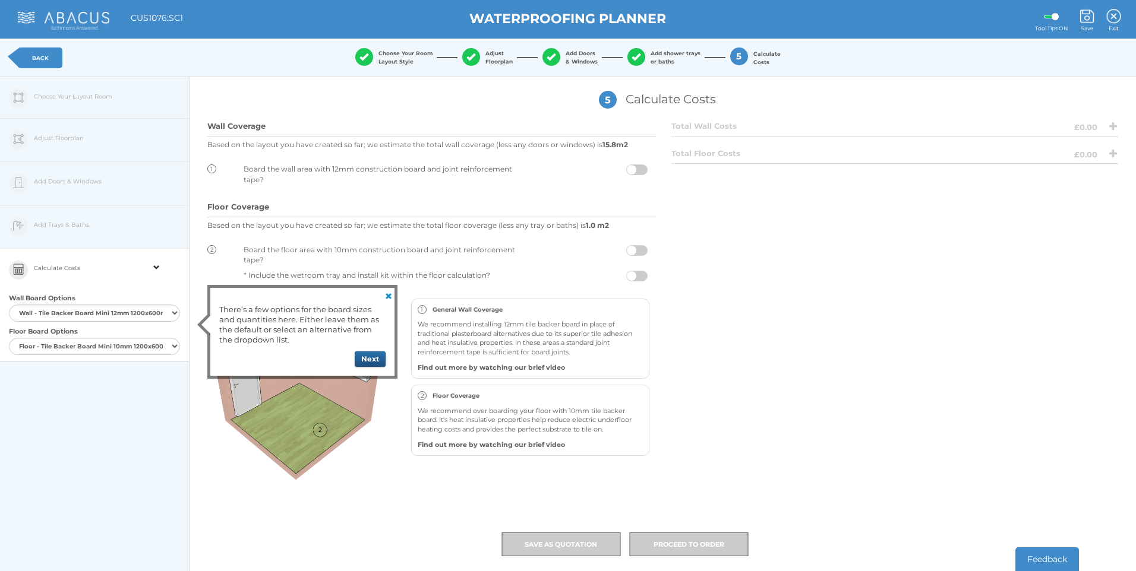
click at [375, 362] on button "Next" at bounding box center [370, 359] width 31 height 15
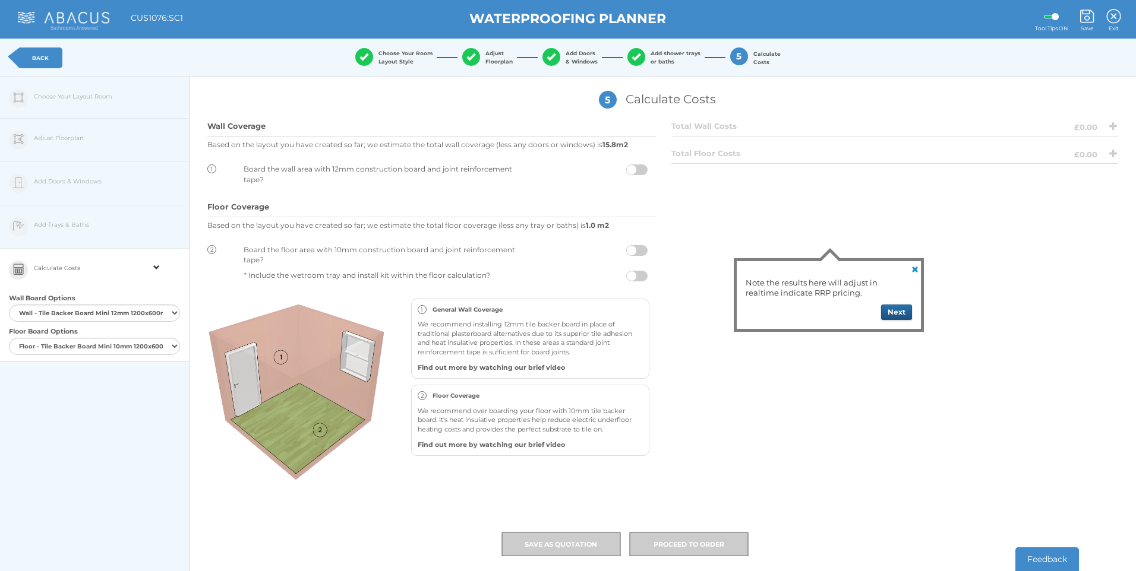
click at [896, 310] on button "Next" at bounding box center [896, 312] width 31 height 15
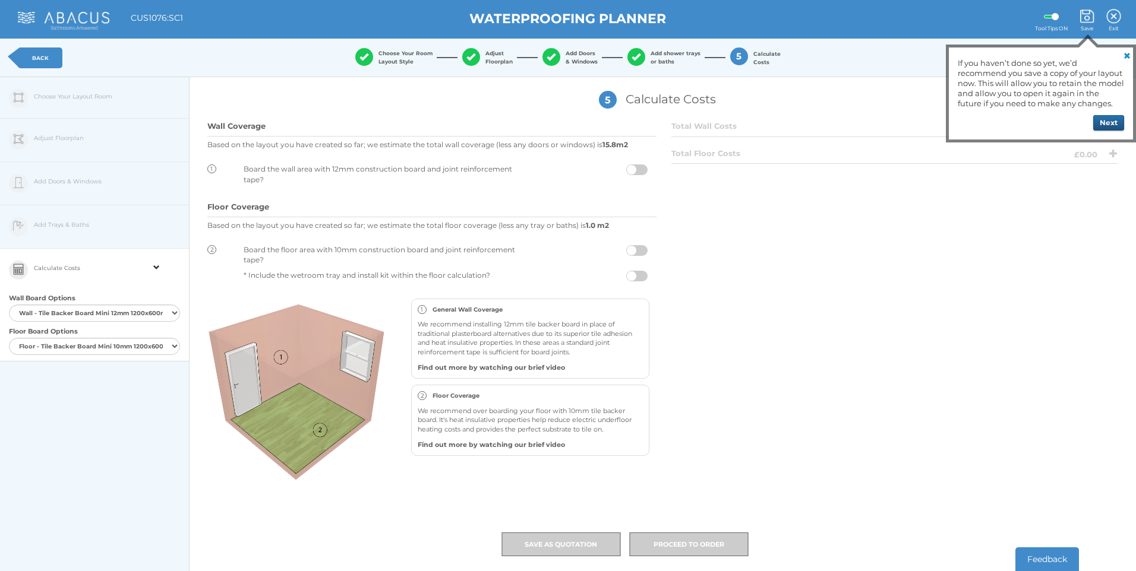
click at [1116, 121] on button "Next" at bounding box center [1108, 122] width 31 height 15
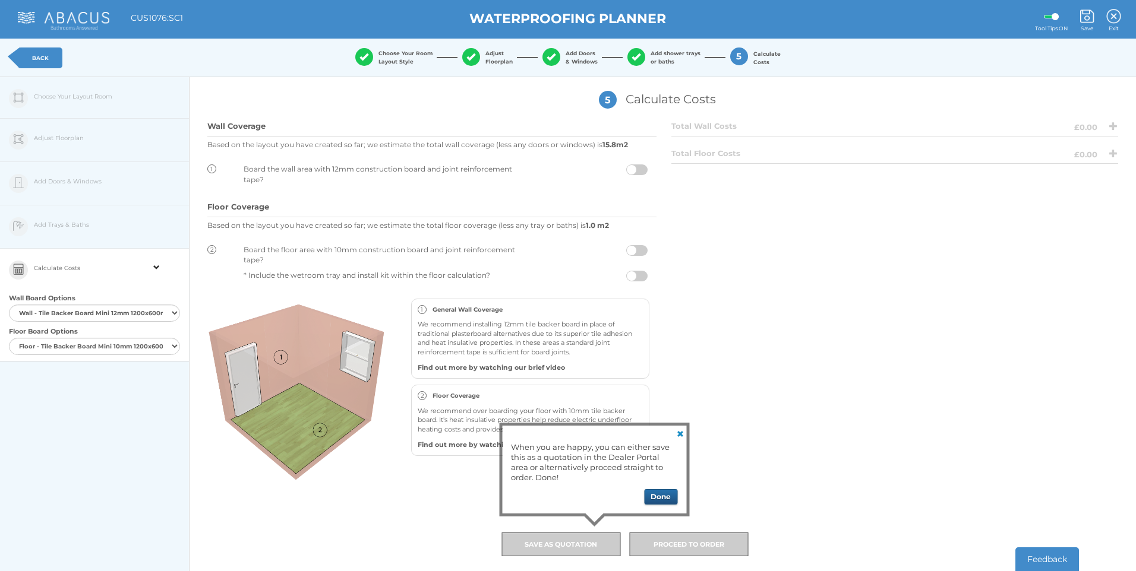
click at [656, 495] on button "Done" at bounding box center [660, 496] width 33 height 15
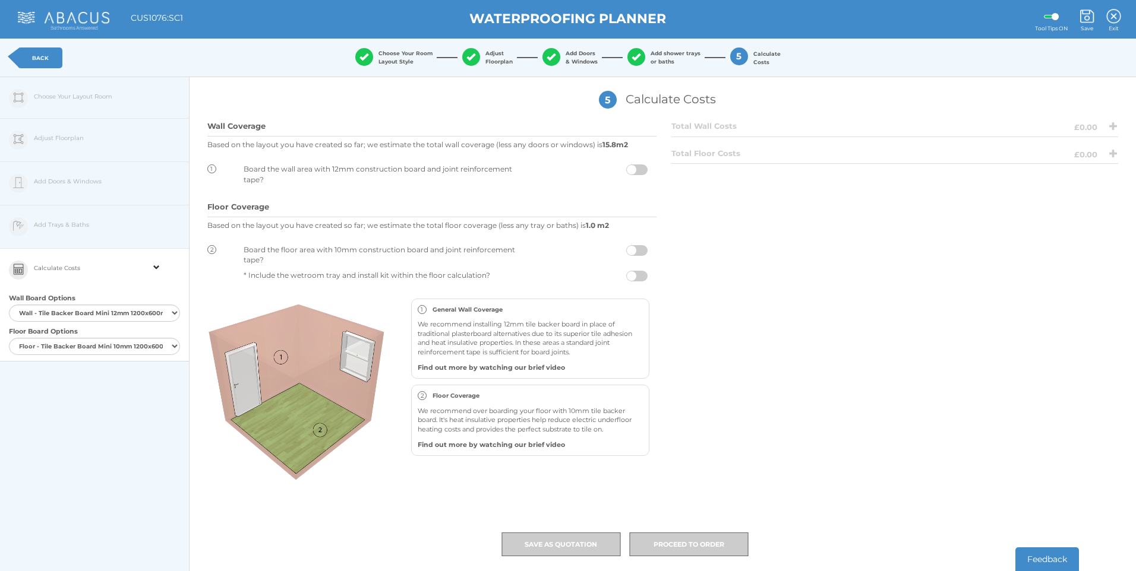
click at [638, 166] on span at bounding box center [636, 170] width 21 height 11
click at [647, 167] on input "checkbox" at bounding box center [647, 167] width 0 height 0
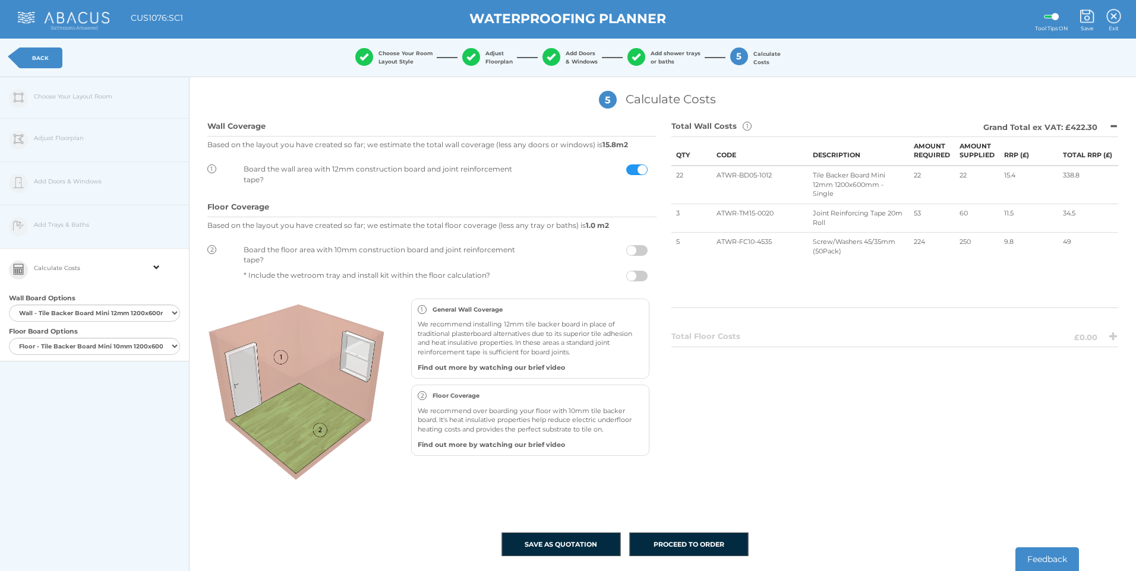
click at [74, 17] on img at bounding box center [63, 21] width 91 height 18
click at [33, 54] on link "BACK" at bounding box center [40, 58] width 45 height 21
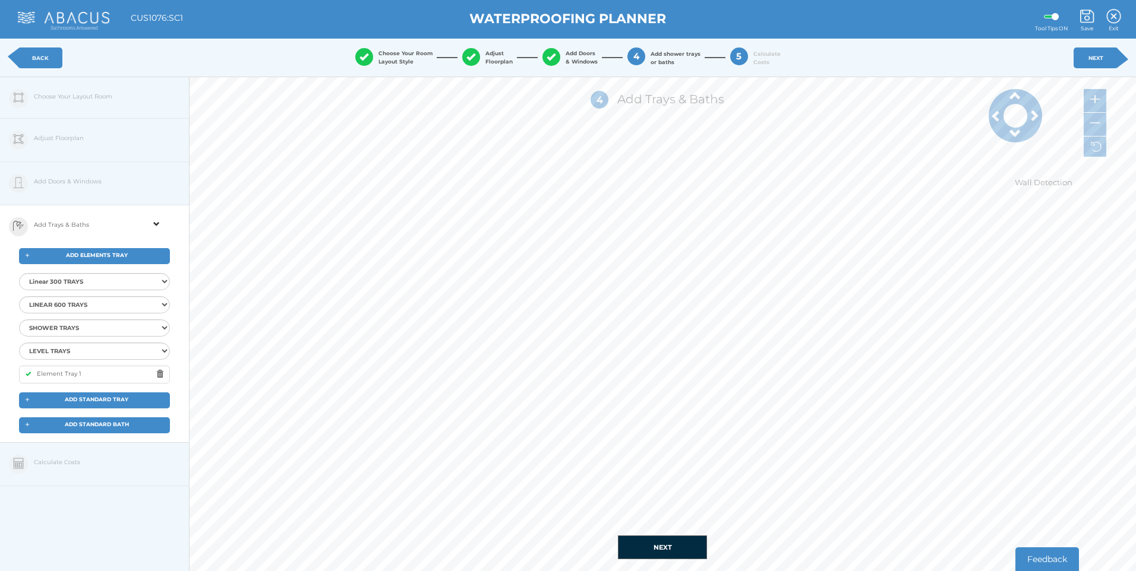
click at [30, 18] on img at bounding box center [63, 21] width 91 height 18
click at [42, 58] on link "BACK" at bounding box center [40, 58] width 45 height 21
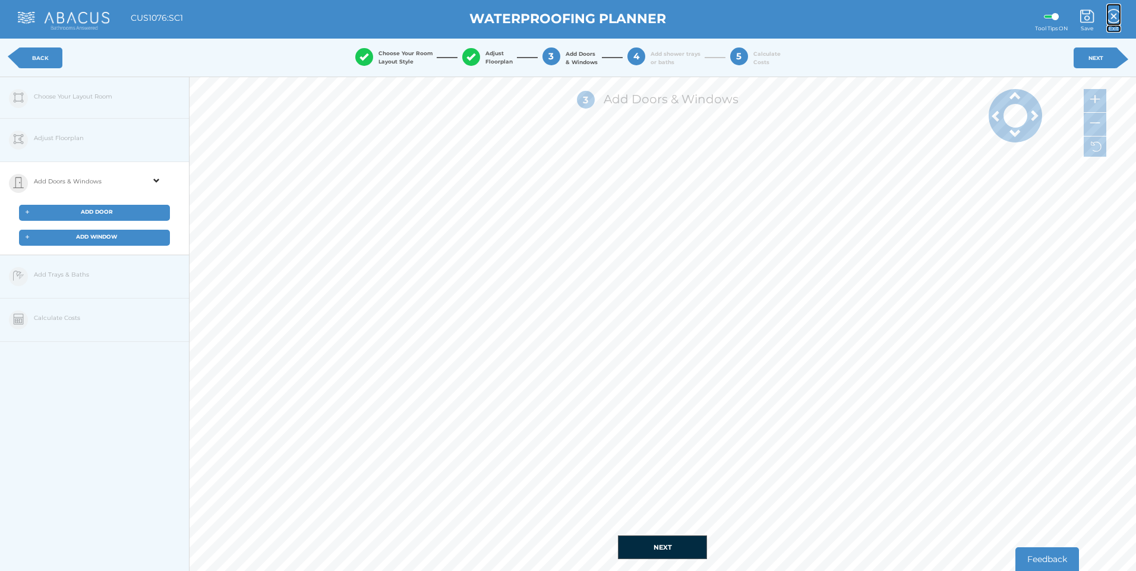
click at [1111, 21] on img at bounding box center [1113, 16] width 15 height 15
